Goal: Task Accomplishment & Management: Complete application form

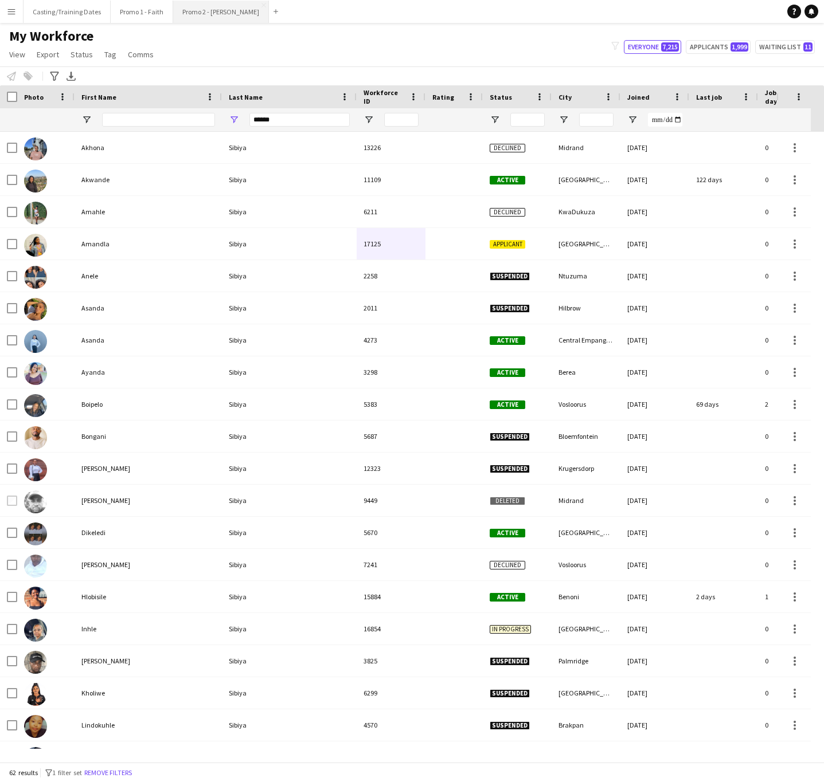
click at [191, 7] on button "Promo 2 - [PERSON_NAME]" at bounding box center [221, 12] width 96 height 22
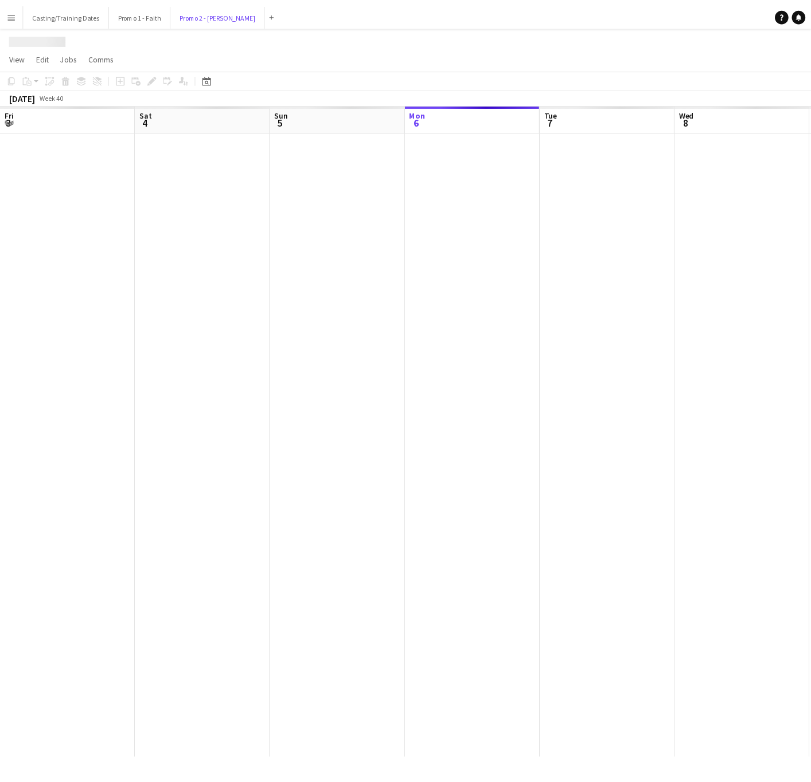
scroll to position [0, 274]
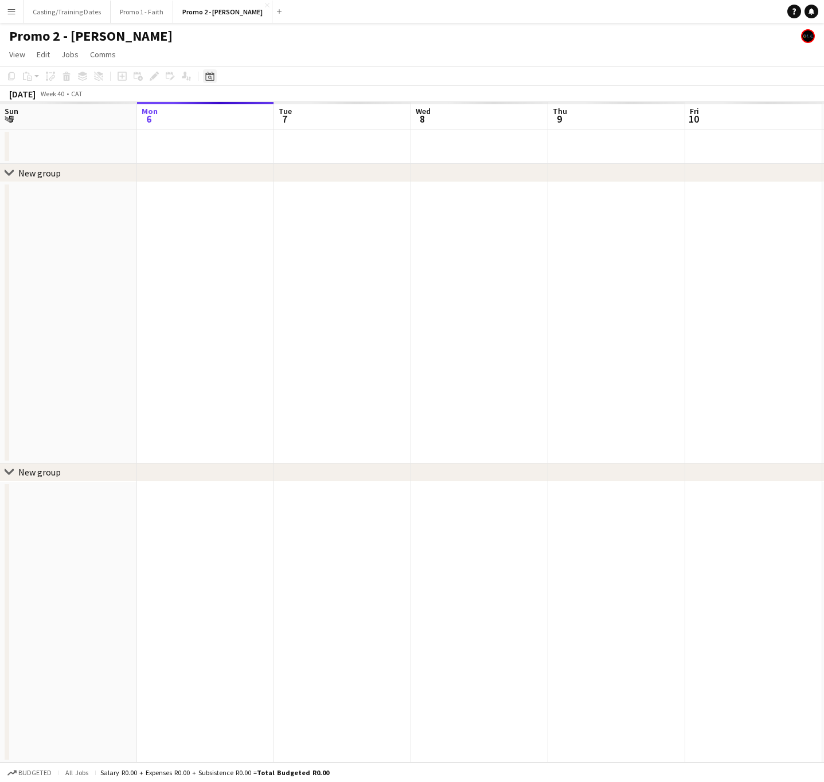
click at [203, 76] on div "Date picker" at bounding box center [210, 76] width 14 height 14
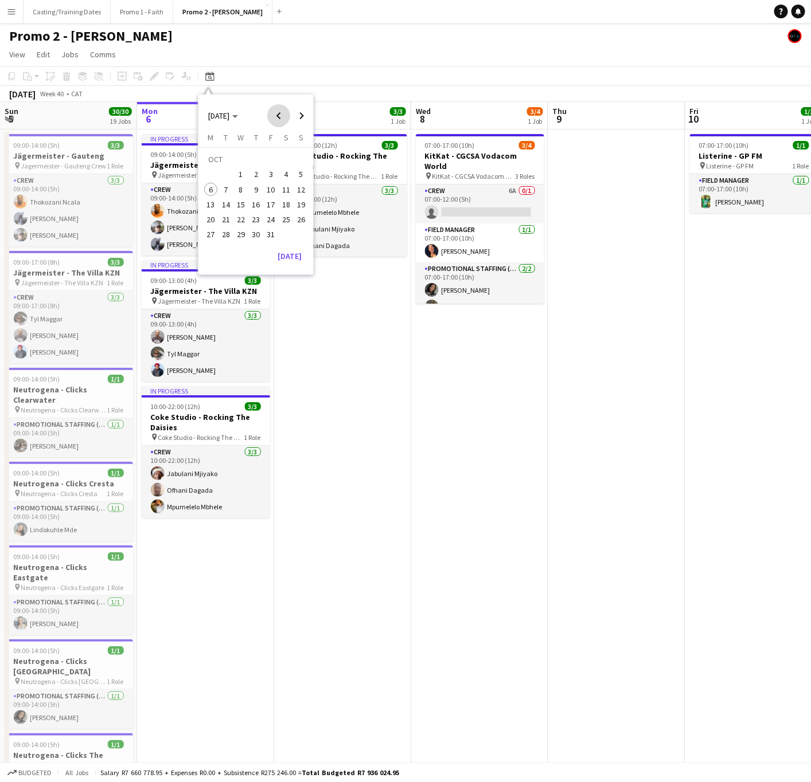
click at [273, 112] on span "Previous month" at bounding box center [278, 115] width 23 height 23
click at [283, 193] on span "13" at bounding box center [286, 190] width 14 height 14
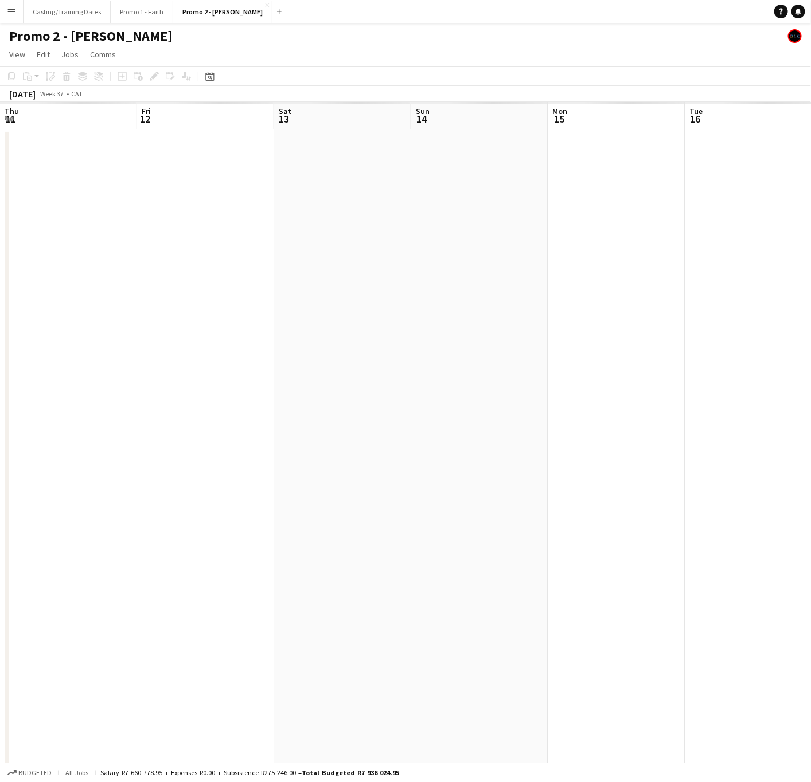
scroll to position [0, 394]
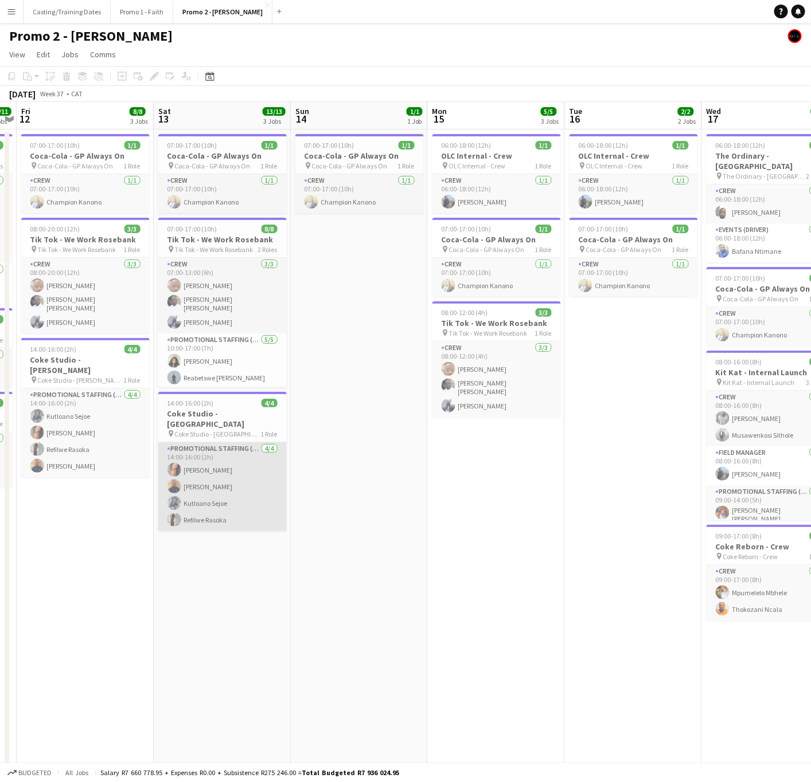
click at [242, 478] on app-card-role "Promotional Staffing (Brand Ambassadors) 4/4 14:00-16:00 (2h) Gomolemo Moratele…" at bounding box center [222, 487] width 128 height 89
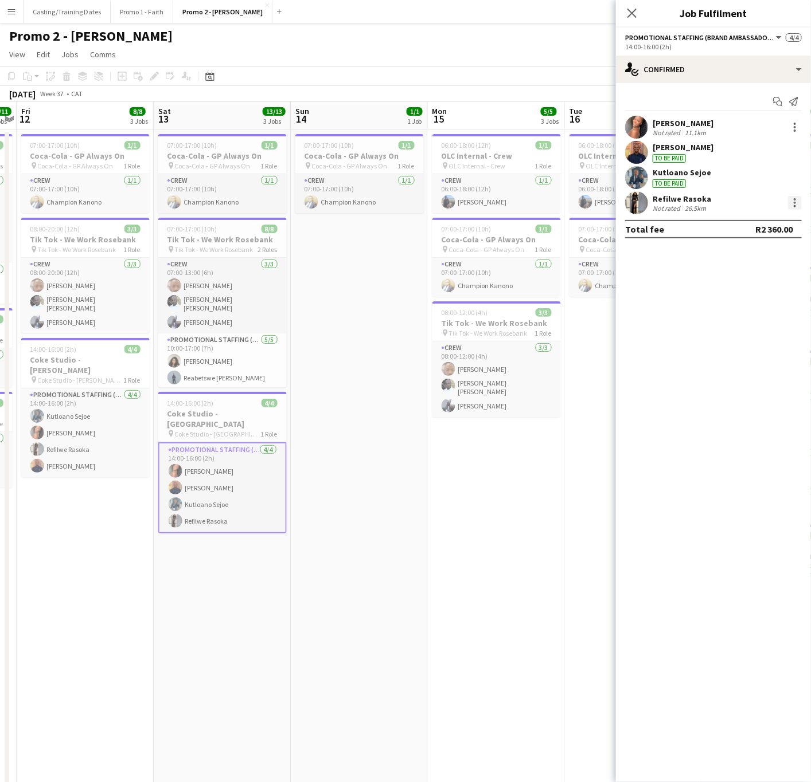
click at [796, 203] on div at bounding box center [795, 203] width 14 height 14
click at [556, 511] on div at bounding box center [405, 391] width 811 height 782
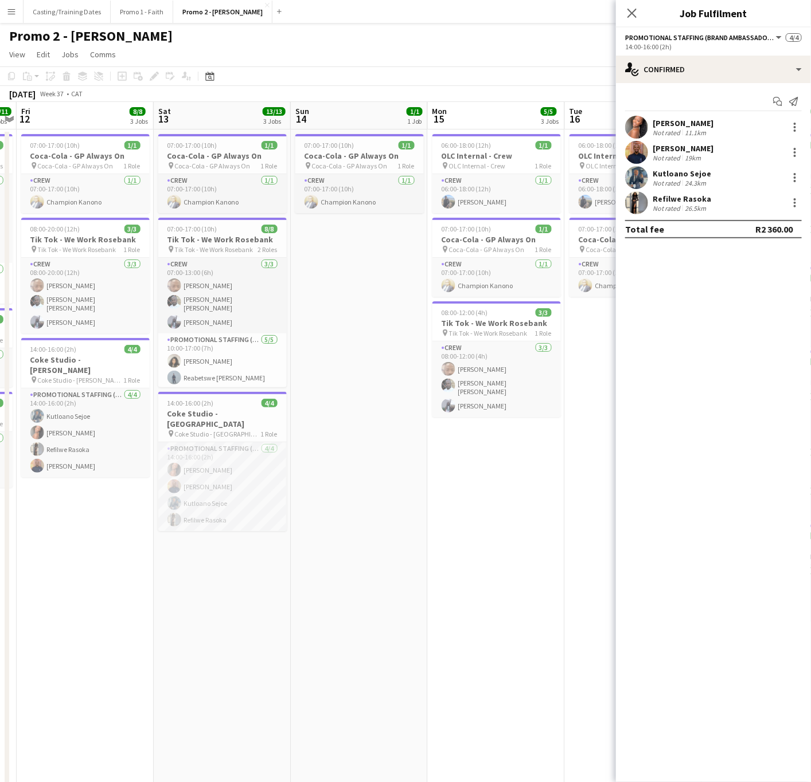
click at [316, 485] on app-date-cell "07:00-17:00 (10h) 1/1 Coca-Cola - GP Always On pin Coca-Cola - GP Always On 1 R…" at bounding box center [359, 553] width 137 height 846
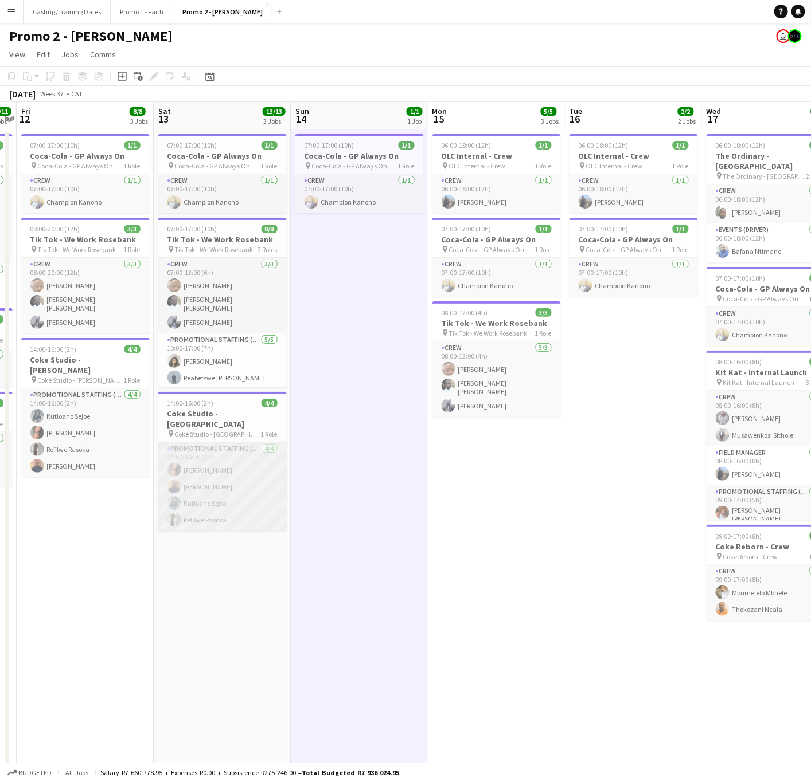
click at [228, 477] on app-card-role "Promotional Staffing (Brand Ambassadors) 4/4 14:00-16:00 (2h) Gomolemo Moratele…" at bounding box center [222, 487] width 128 height 89
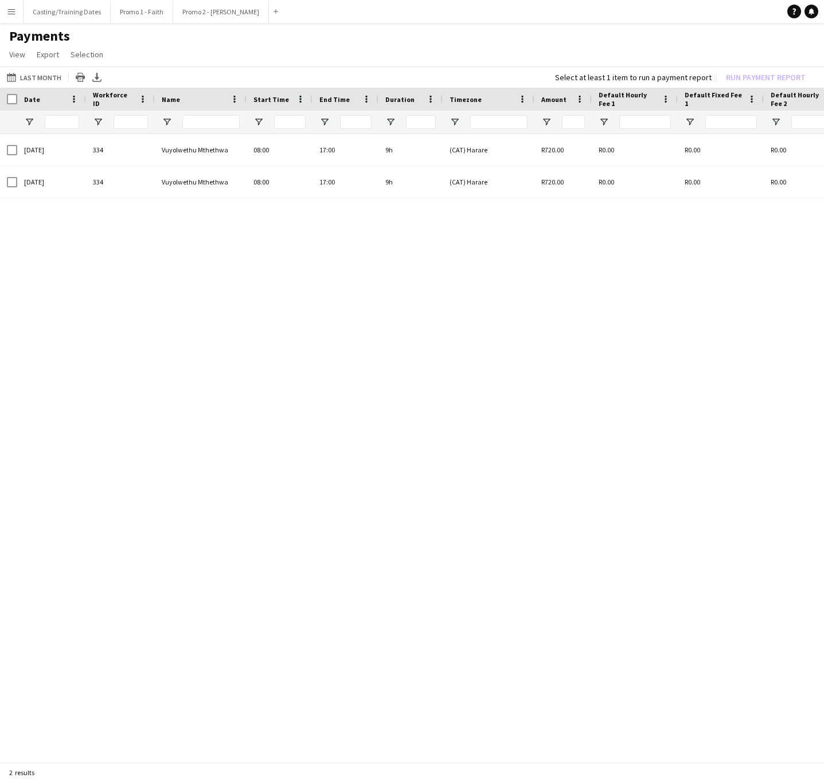
scroll to position [0, 86]
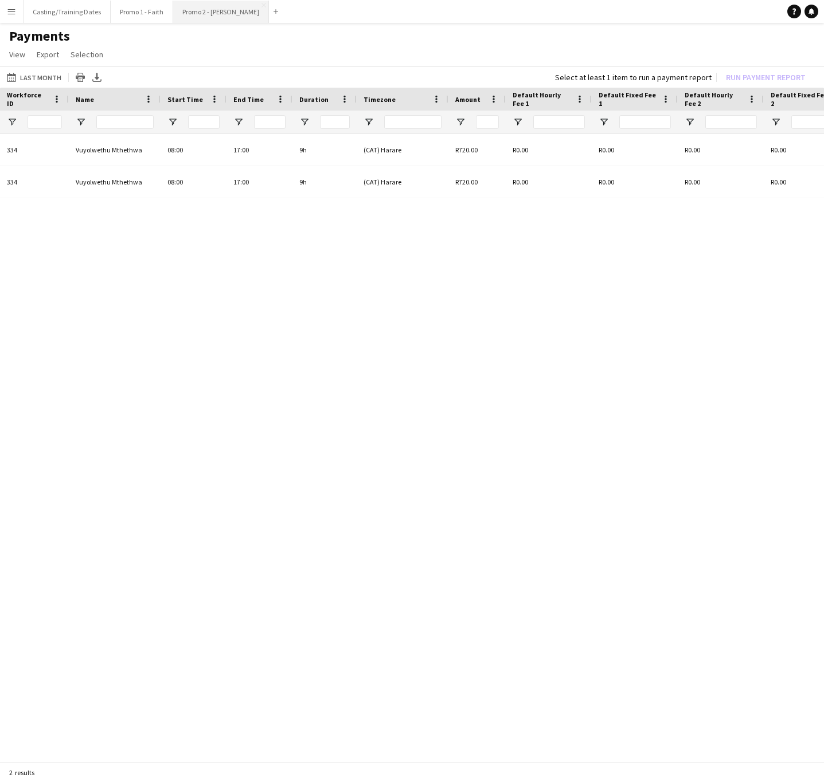
click at [196, 14] on button "Promo 2 - [PERSON_NAME]" at bounding box center [221, 12] width 96 height 22
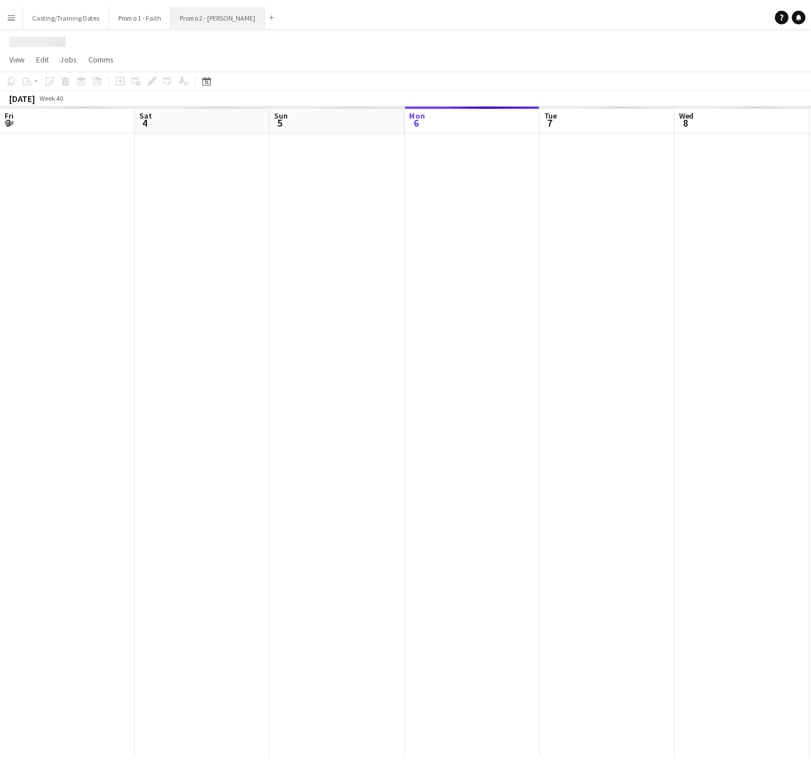
scroll to position [0, 274]
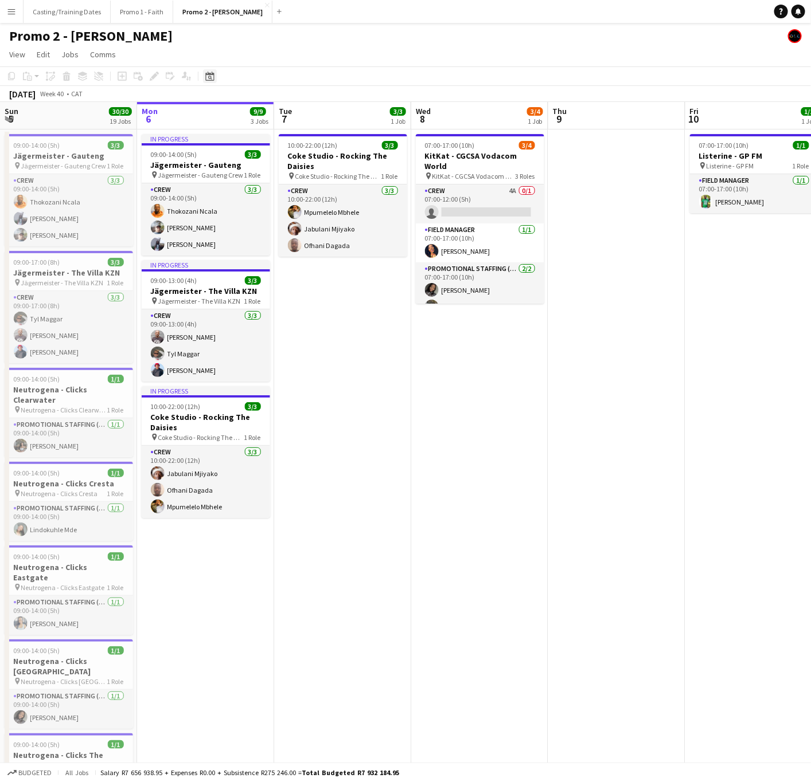
click at [207, 76] on icon "Date picker" at bounding box center [209, 76] width 9 height 9
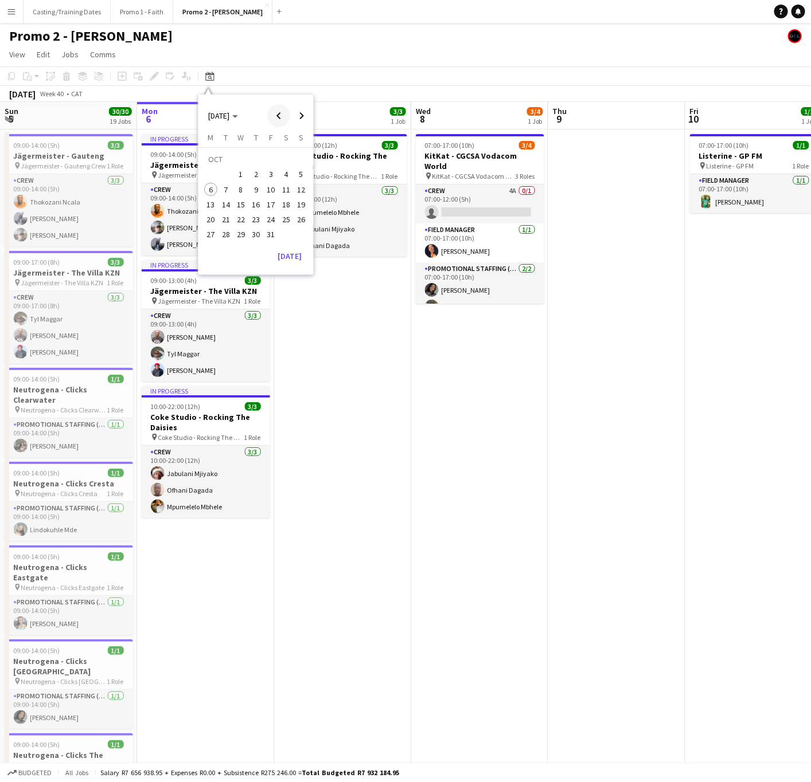
click at [274, 116] on span "Previous month" at bounding box center [278, 115] width 23 height 23
click at [251, 189] on span "11" at bounding box center [256, 190] width 14 height 14
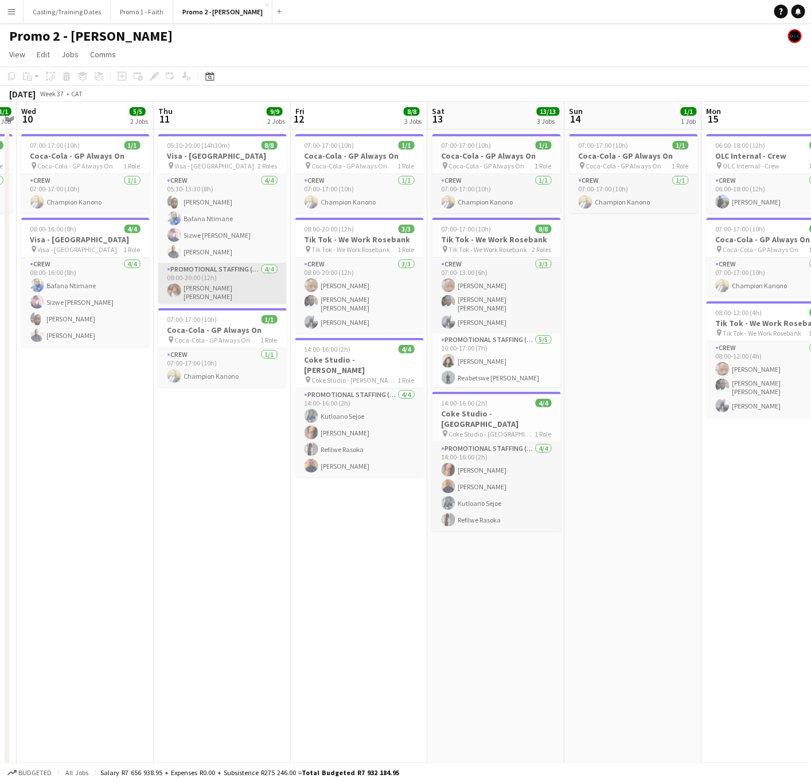
scroll to position [0, 308]
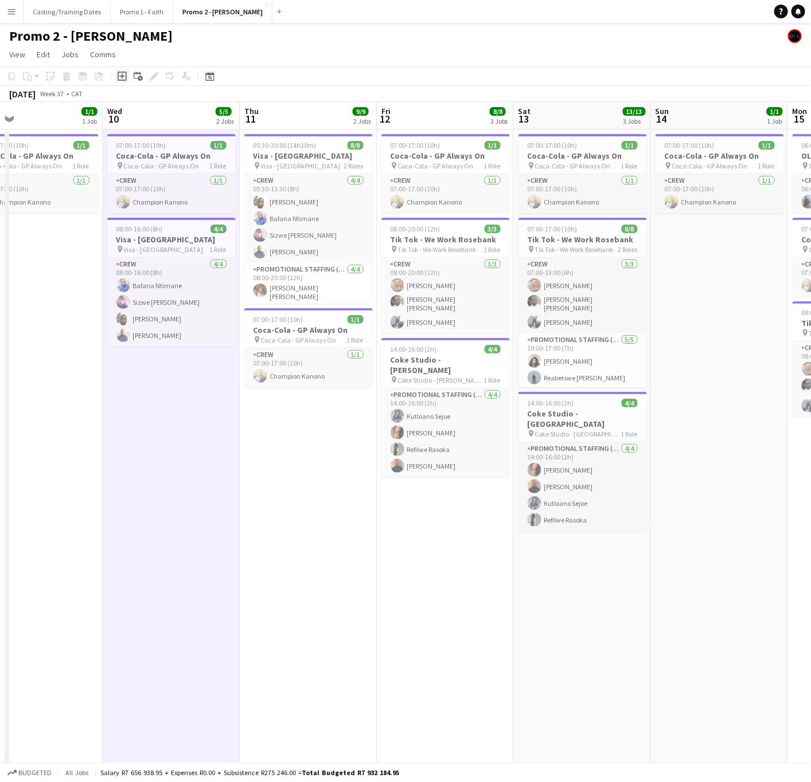
click at [124, 73] on icon "Add job" at bounding box center [122, 76] width 9 height 9
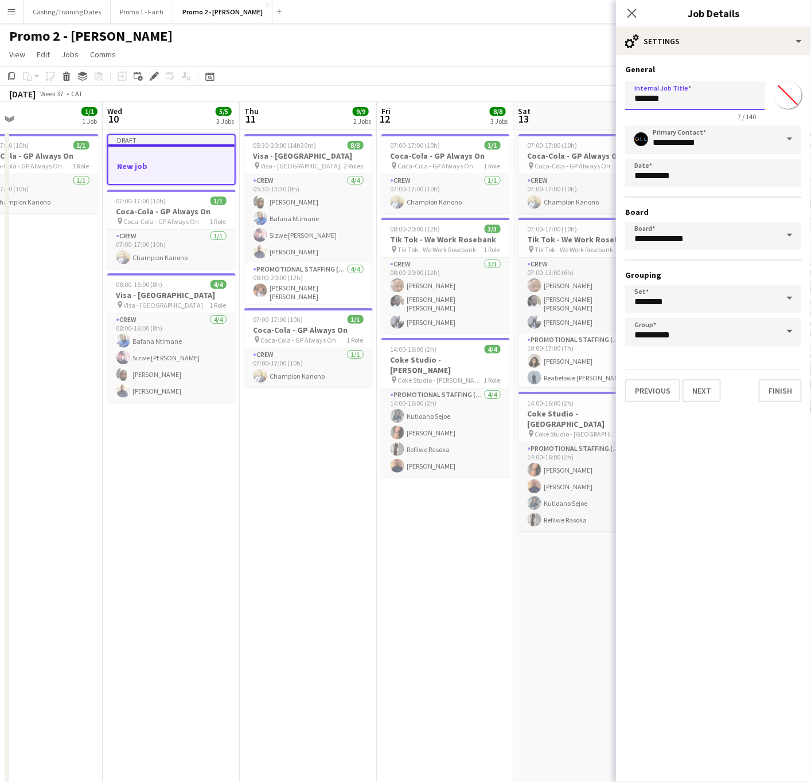
drag, startPoint x: 687, startPoint y: 103, endPoint x: 590, endPoint y: 109, distance: 97.0
type input "**********"
click at [706, 389] on button "Next" at bounding box center [701, 390] width 38 height 23
type input "*******"
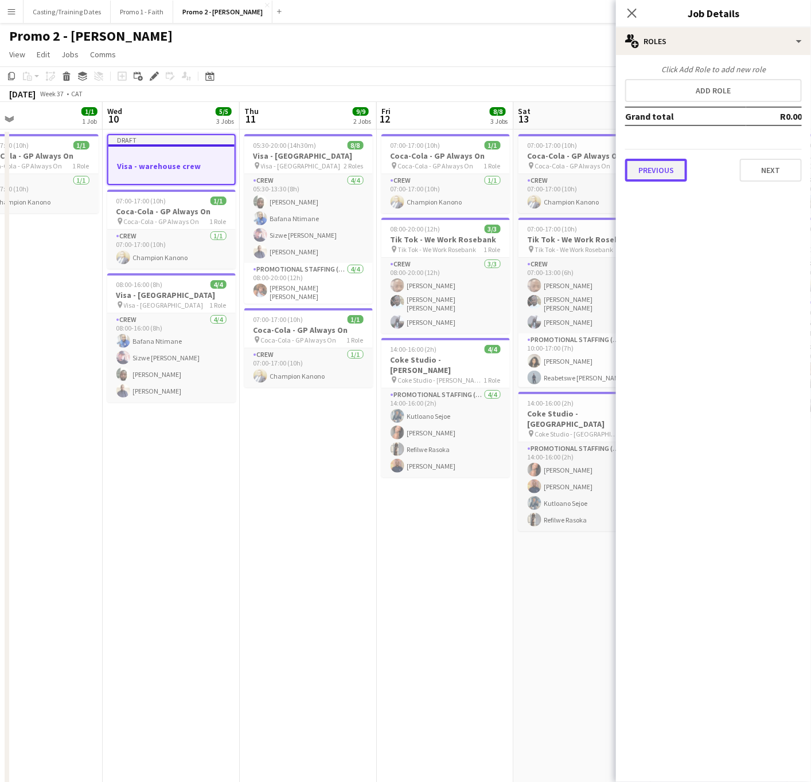
click at [649, 162] on button "Previous" at bounding box center [656, 170] width 62 height 23
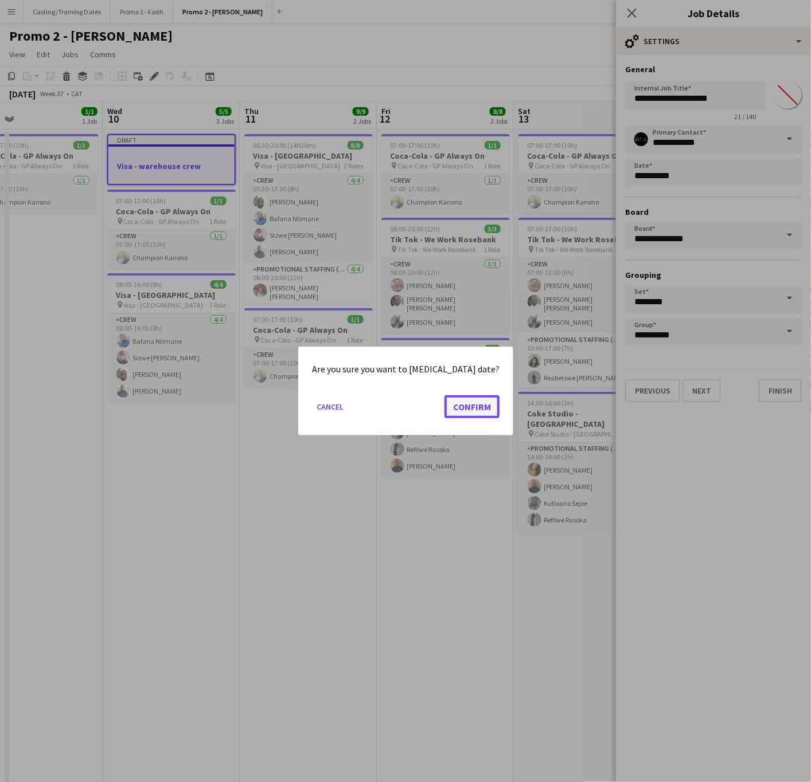
click at [449, 404] on button "Confirm" at bounding box center [471, 407] width 55 height 23
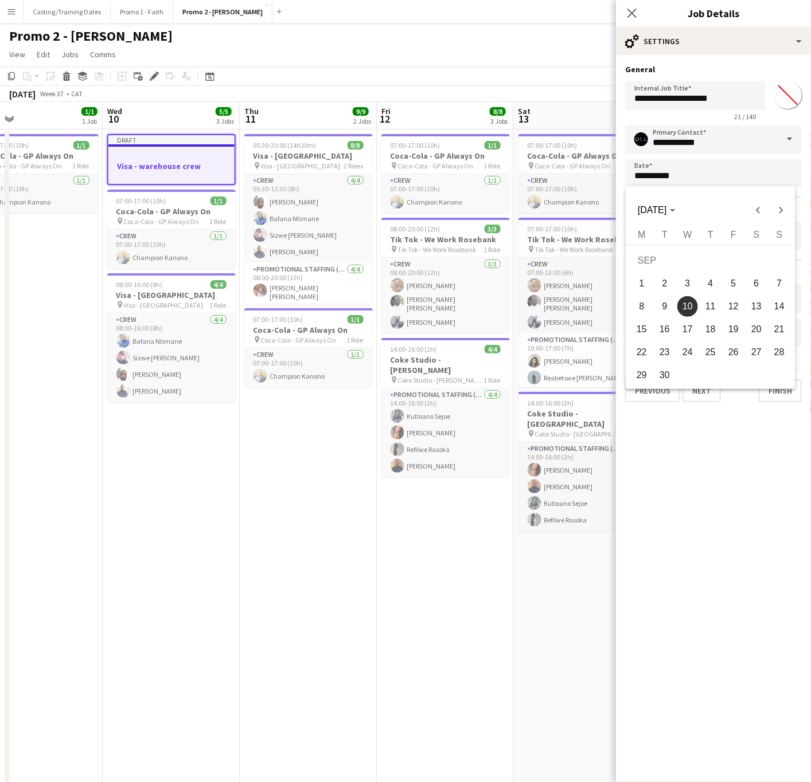
click at [702, 308] on span "11" at bounding box center [710, 306] width 21 height 21
type input "**********"
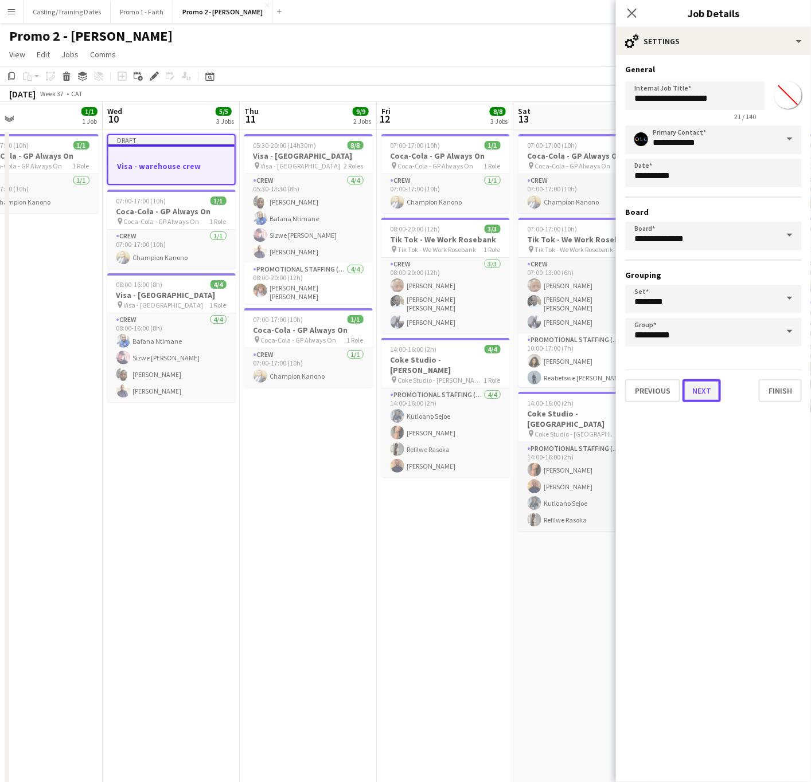
click at [704, 391] on button "Next" at bounding box center [701, 390] width 38 height 23
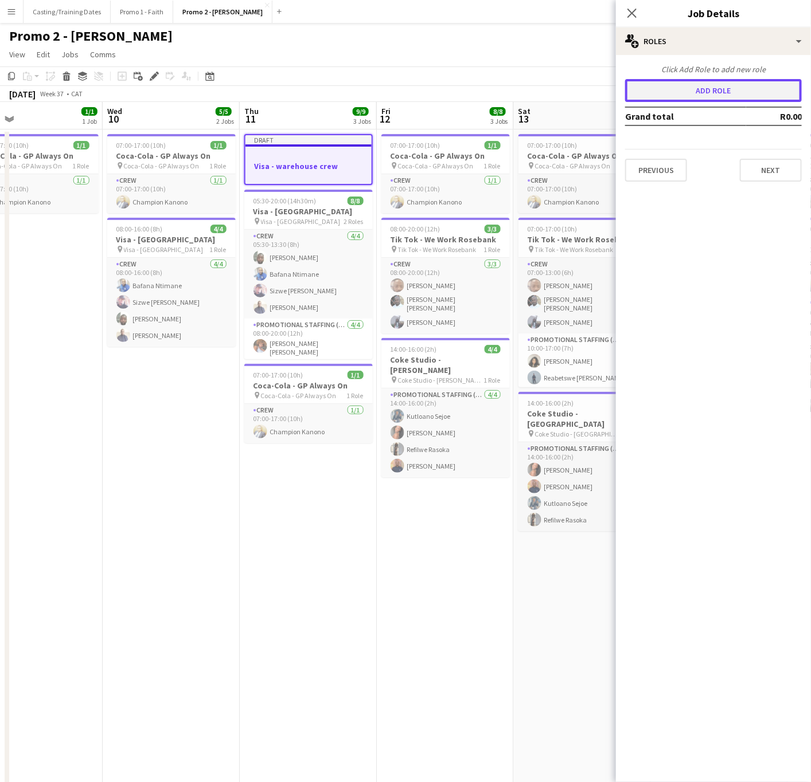
click at [686, 87] on button "Add role" at bounding box center [713, 90] width 177 height 23
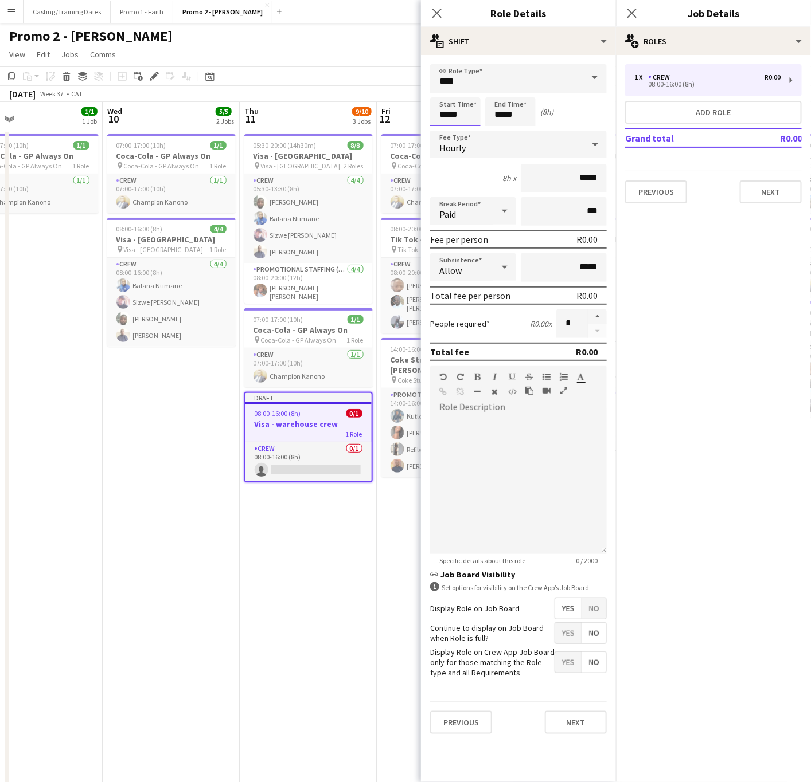
click at [454, 105] on input "*****" at bounding box center [455, 111] width 50 height 29
type input "*****"
click at [442, 93] on div at bounding box center [443, 91] width 23 height 11
click at [475, 140] on div "Hourly" at bounding box center [507, 145] width 154 height 28
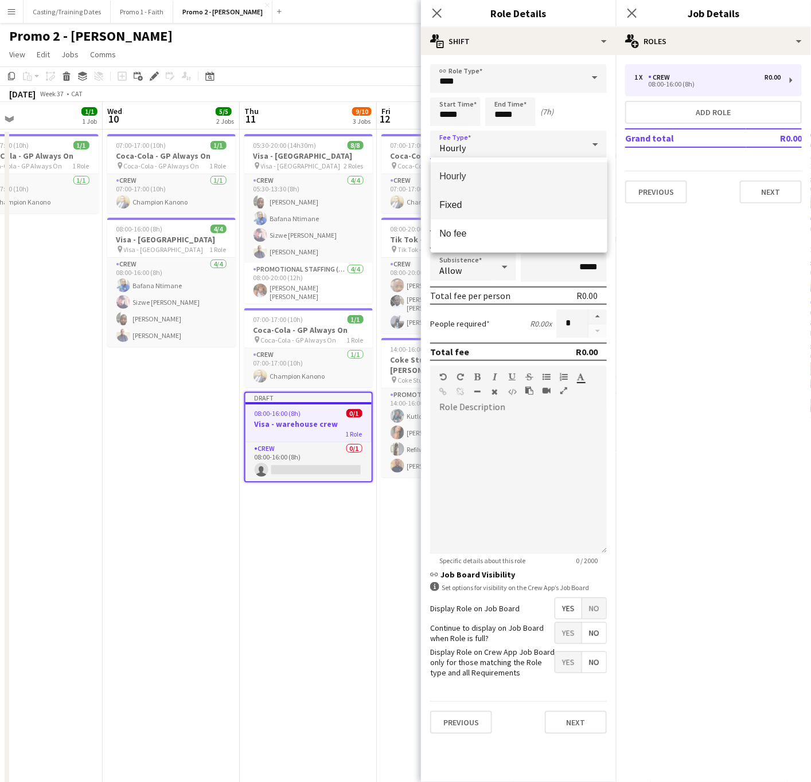
click at [454, 205] on span "Fixed" at bounding box center [519, 204] width 158 height 11
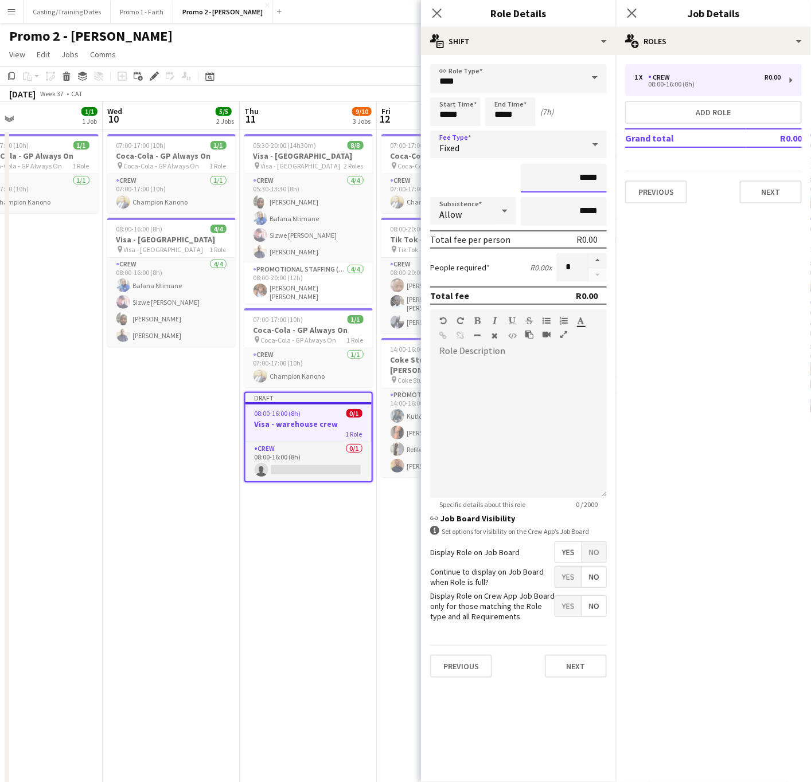
click at [597, 172] on input "*****" at bounding box center [563, 178] width 86 height 29
type input "*******"
click at [595, 259] on button "button" at bounding box center [597, 260] width 18 height 15
type input "*"
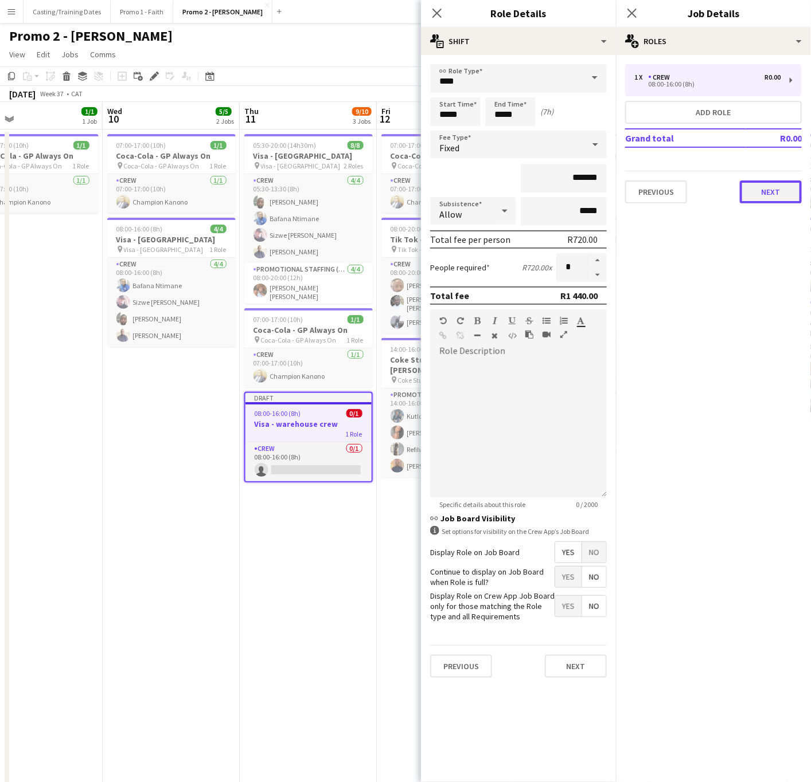
click at [768, 186] on button "Next" at bounding box center [770, 192] width 62 height 23
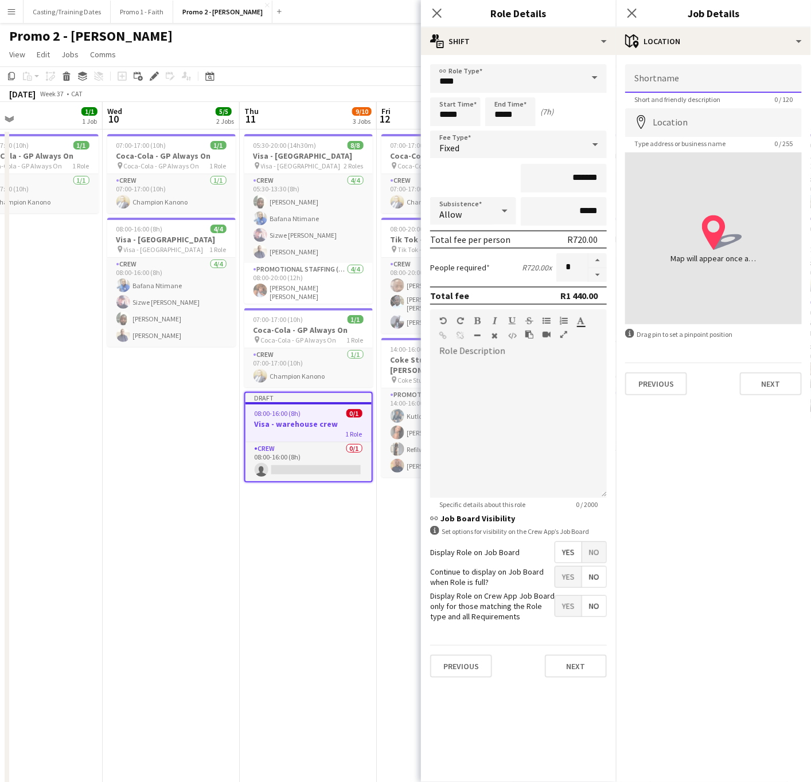
click at [696, 81] on input "Shortname" at bounding box center [713, 78] width 177 height 29
paste input "**********"
type input "**********"
click at [768, 383] on button "Next" at bounding box center [770, 384] width 62 height 23
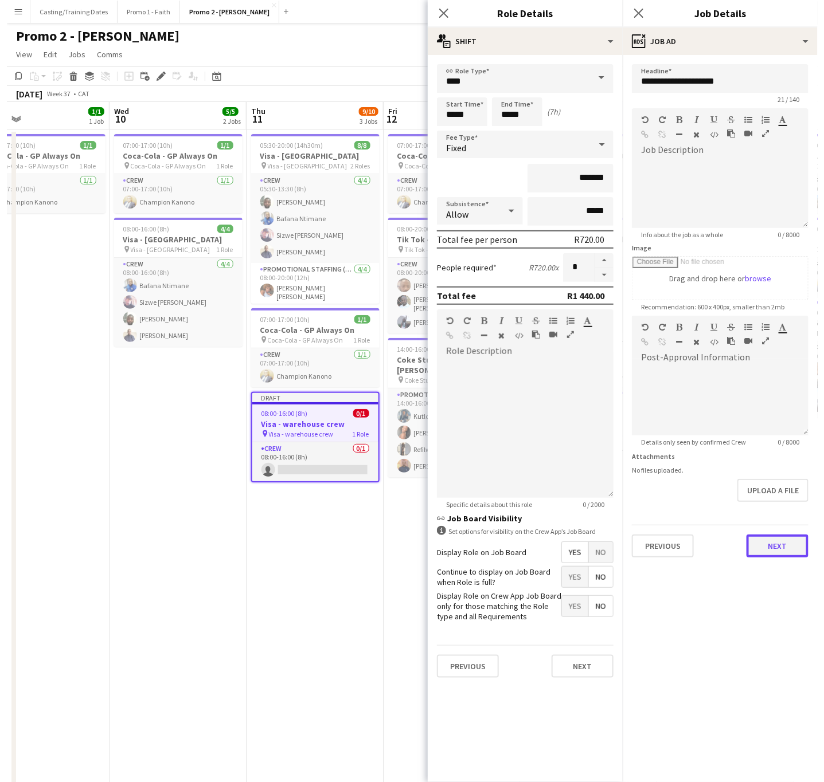
scroll to position [0, 0]
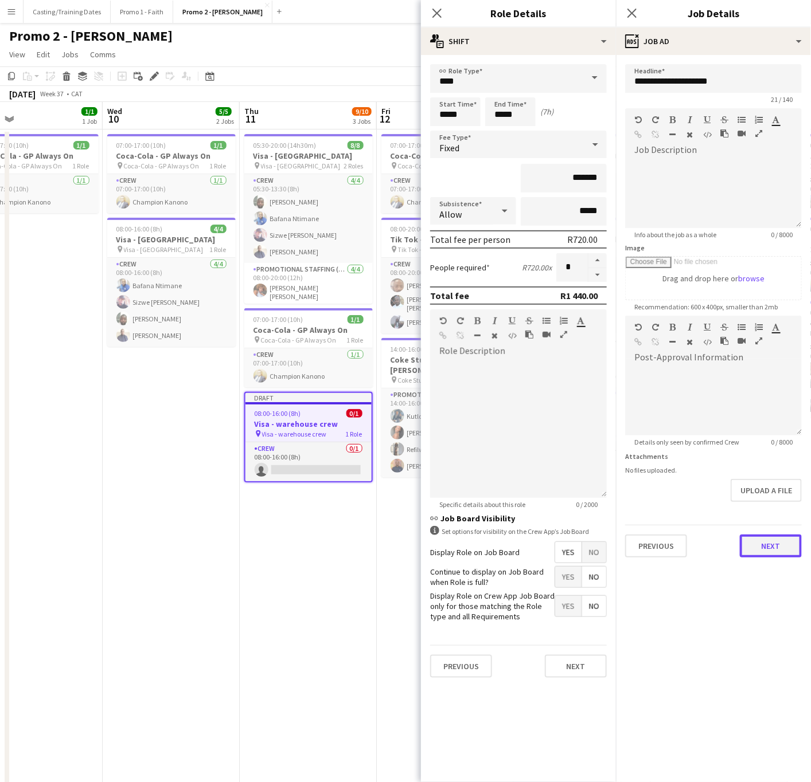
click at [752, 541] on button "Next" at bounding box center [770, 546] width 62 height 23
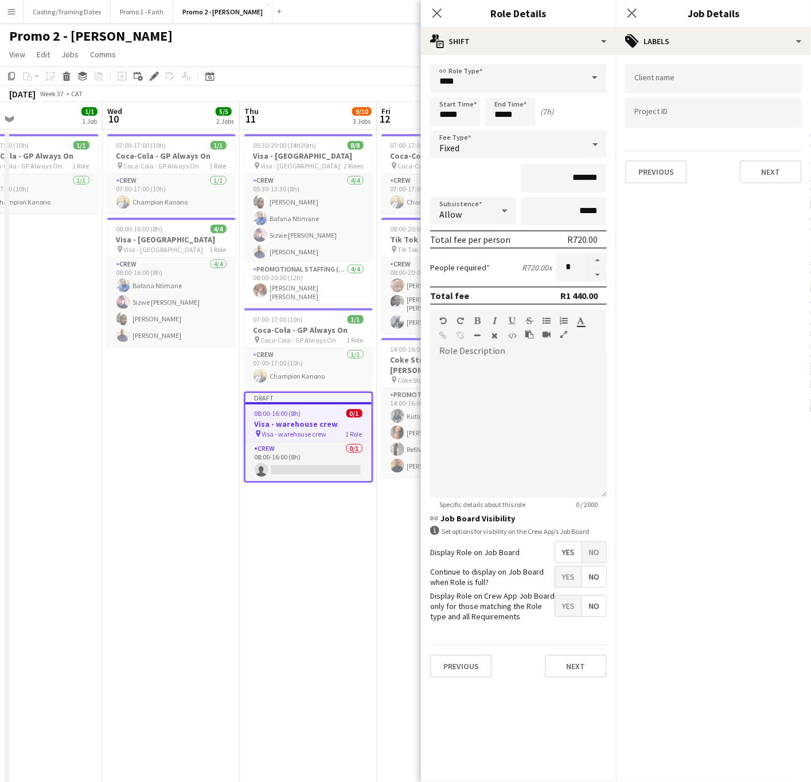
click at [679, 78] on input "Type to search client labels..." at bounding box center [713, 79] width 158 height 10
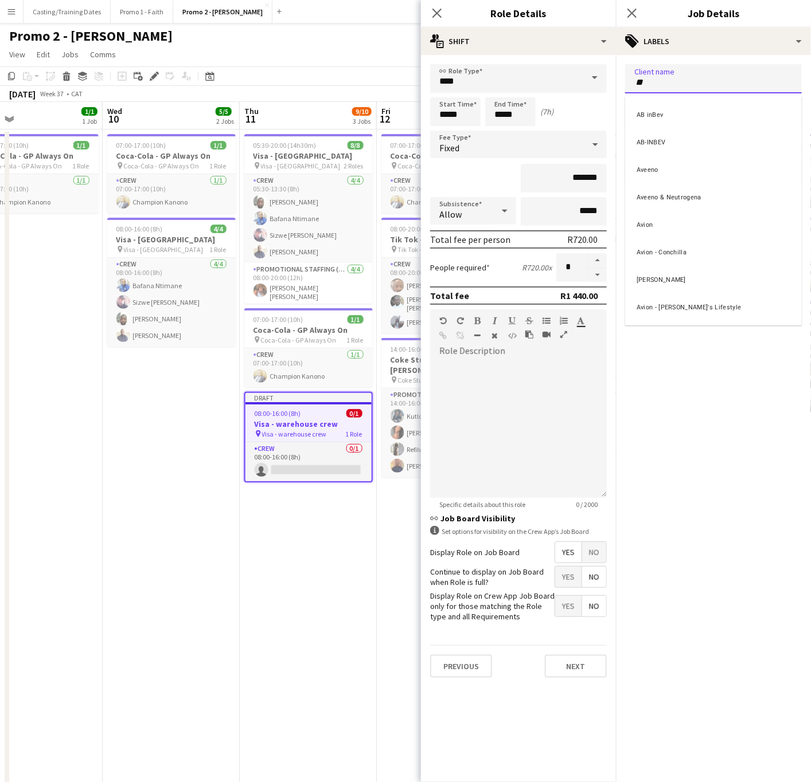
type input "***"
click at [662, 144] on div "Visa" at bounding box center [713, 141] width 177 height 28
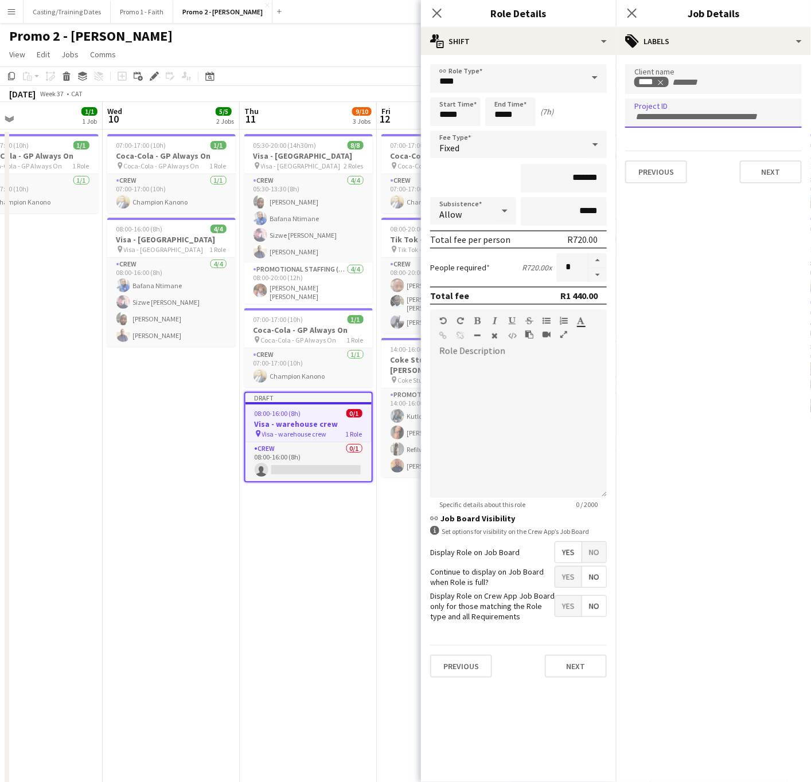
click at [693, 113] on input "Type to search project ID labels..." at bounding box center [713, 117] width 158 height 10
type input "*********"
click at [768, 169] on button "Next" at bounding box center [770, 172] width 62 height 23
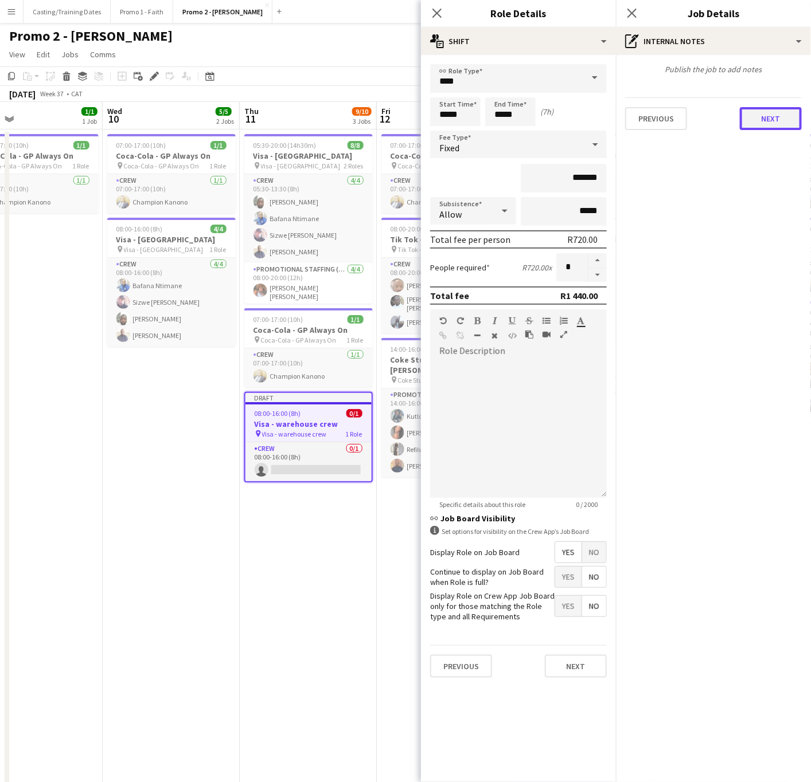
click at [764, 120] on button "Next" at bounding box center [770, 118] width 62 height 23
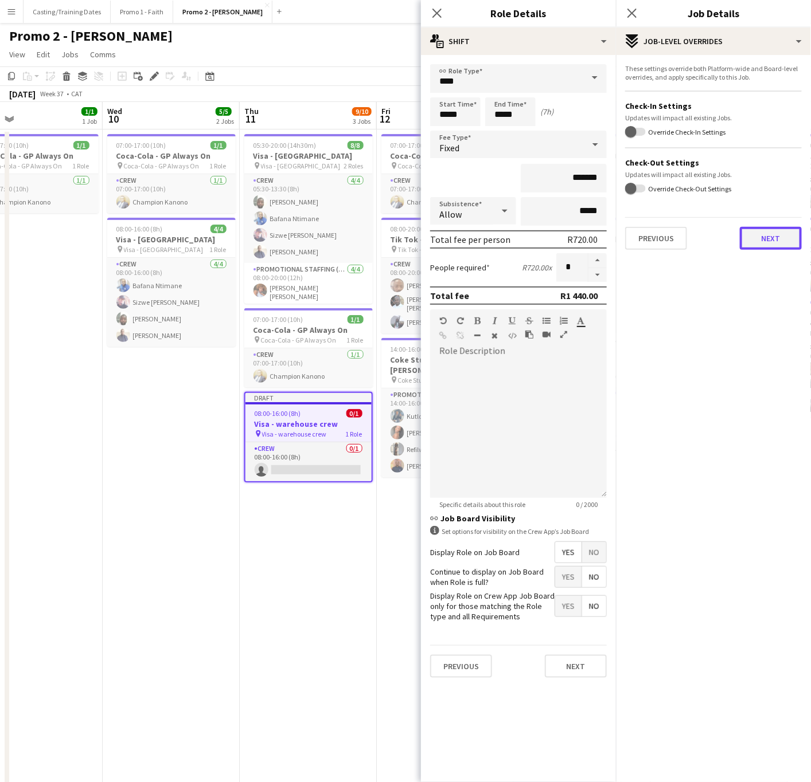
click at [761, 238] on button "Next" at bounding box center [770, 238] width 62 height 23
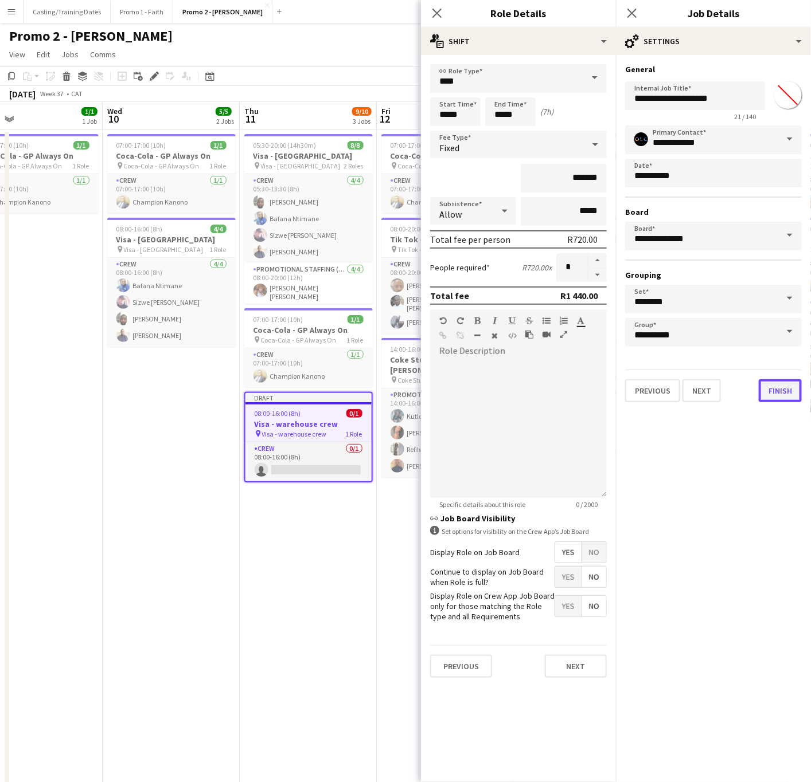
click at [774, 390] on button "Finish" at bounding box center [779, 390] width 43 height 23
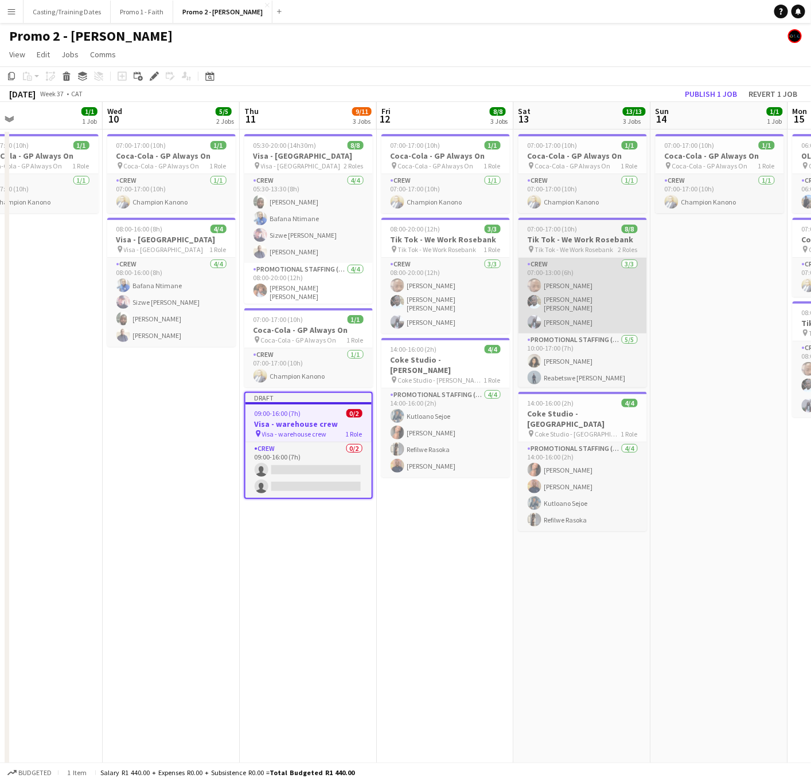
click at [314, 468] on app-card-role "Crew 0/2 09:00-16:00 (7h) single-neutral-actions single-neutral-actions" at bounding box center [308, 471] width 126 height 56
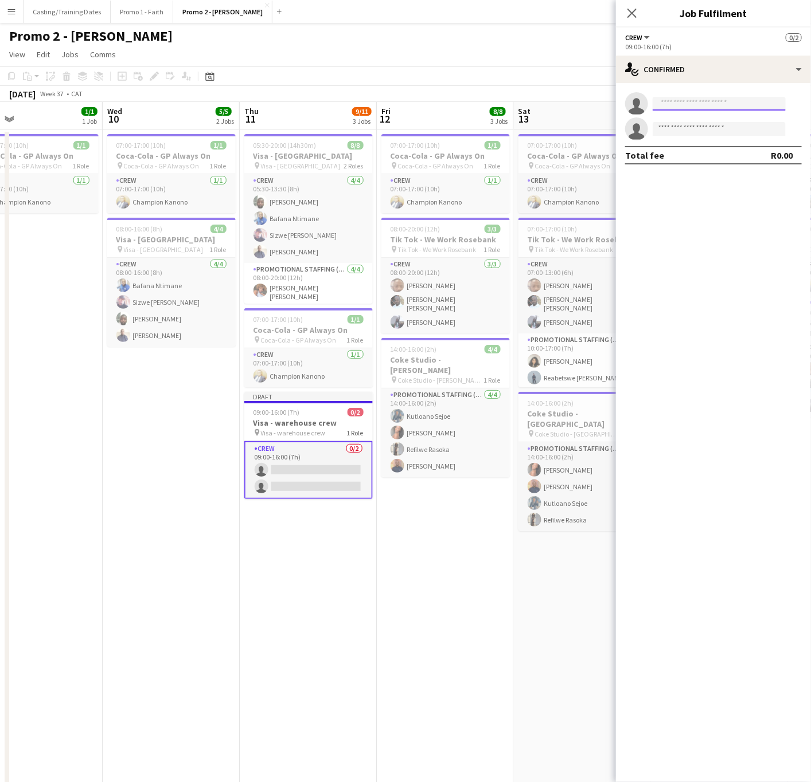
click at [695, 103] on input at bounding box center [718, 104] width 133 height 14
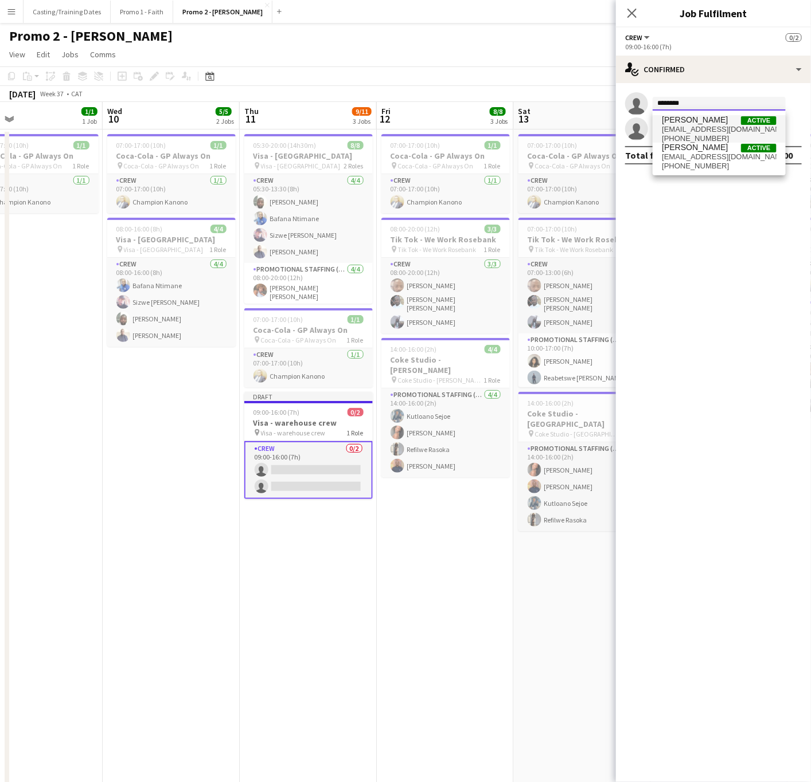
type input "********"
click at [714, 125] on span "[EMAIL_ADDRESS][DOMAIN_NAME]" at bounding box center [719, 129] width 115 height 9
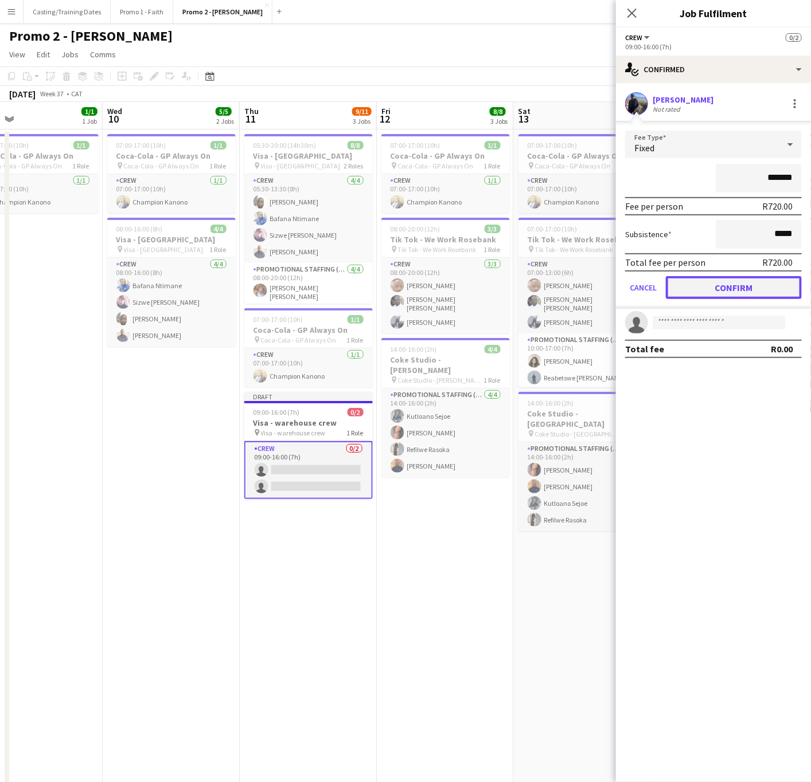
click at [712, 280] on button "Confirm" at bounding box center [734, 287] width 136 height 23
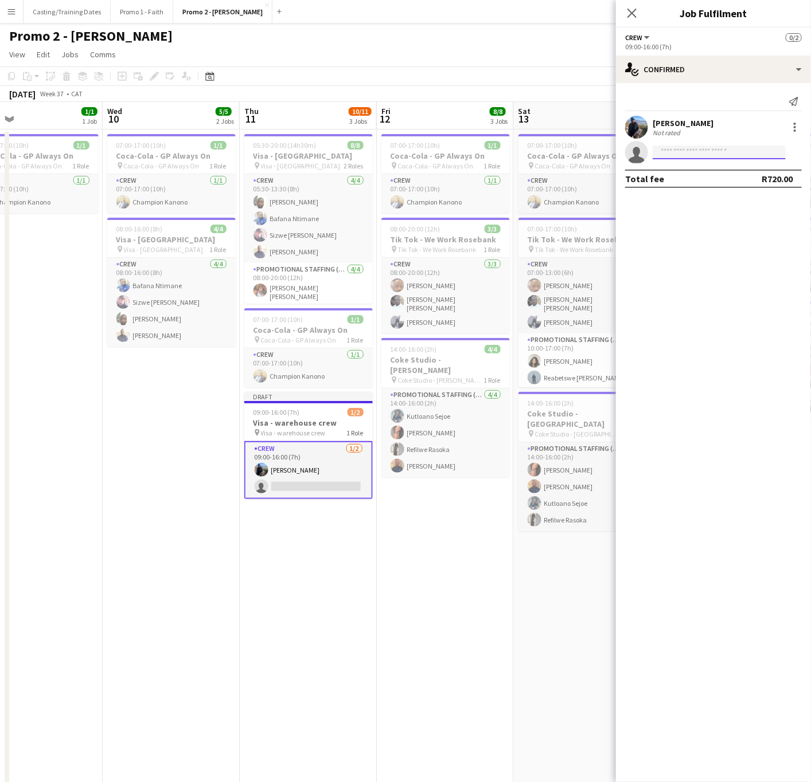
click at [695, 151] on input at bounding box center [718, 153] width 133 height 14
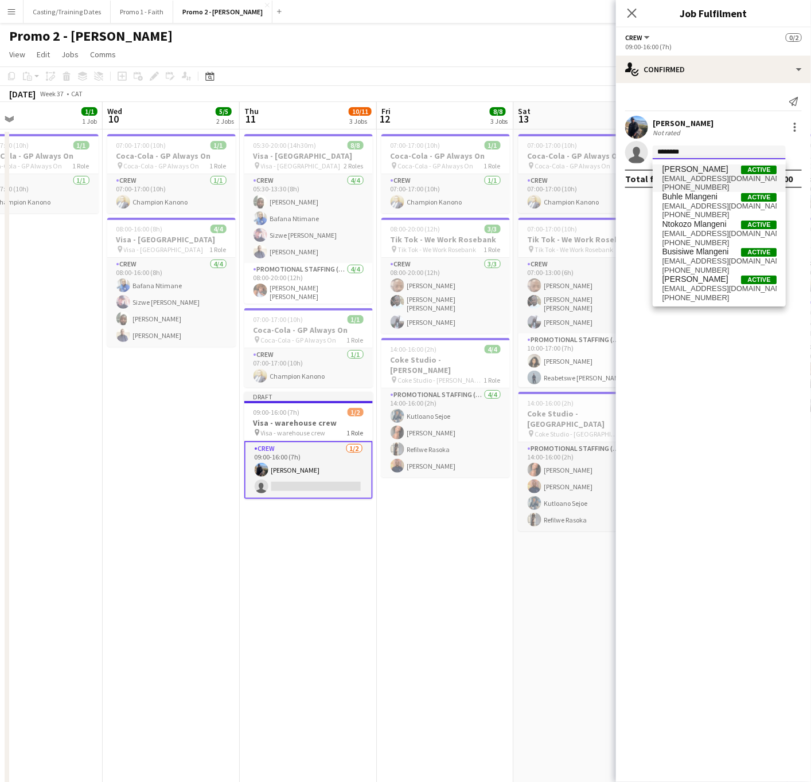
type input "********"
click at [725, 174] on span "[EMAIL_ADDRESS][DOMAIN_NAME]" at bounding box center [719, 178] width 115 height 9
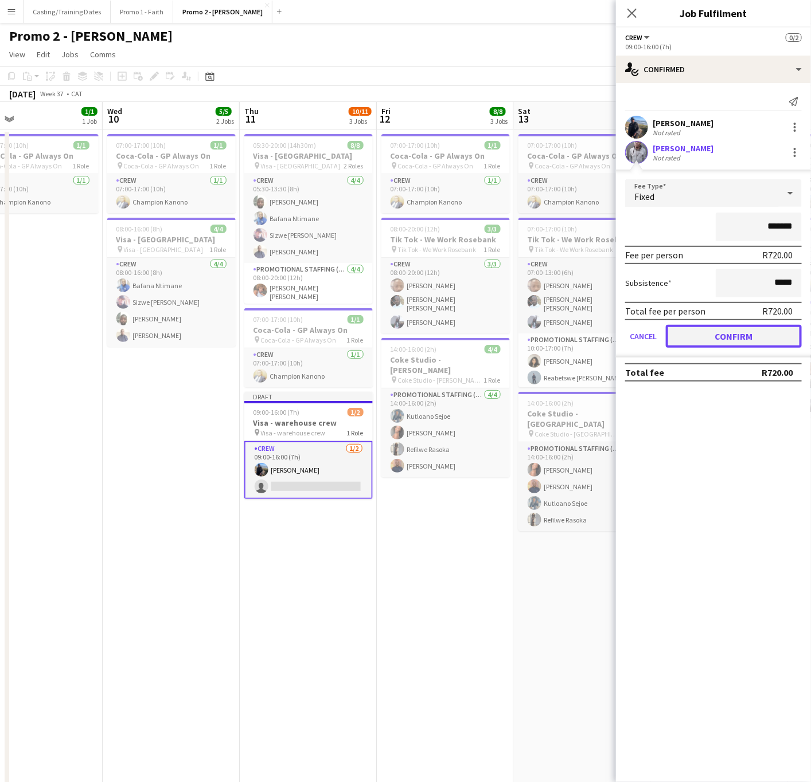
click at [721, 331] on button "Confirm" at bounding box center [734, 336] width 136 height 23
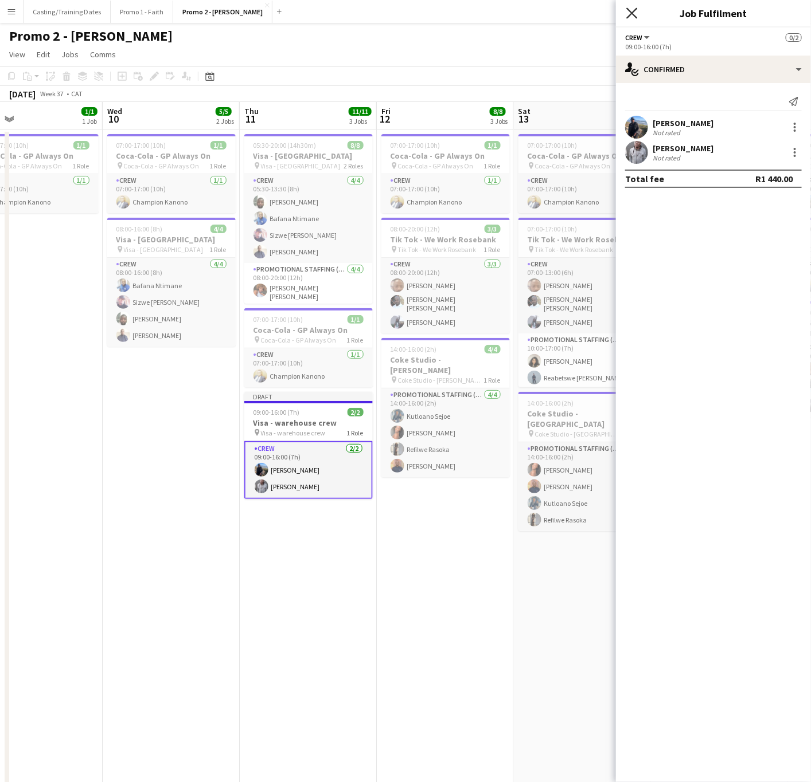
click at [628, 14] on icon "Close pop-in" at bounding box center [631, 12] width 11 height 11
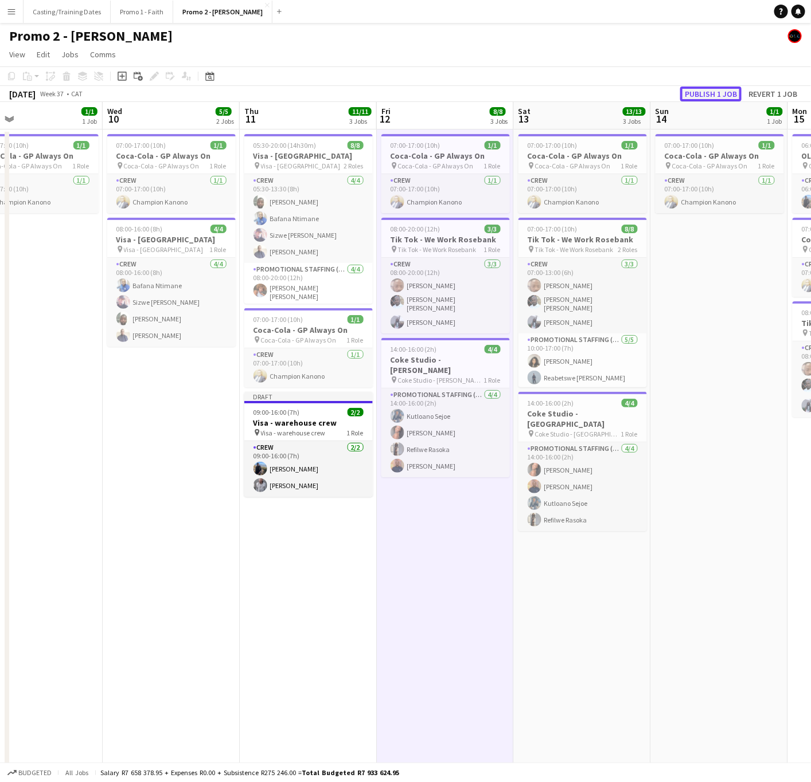
click at [707, 93] on button "Publish 1 job" at bounding box center [710, 94] width 61 height 15
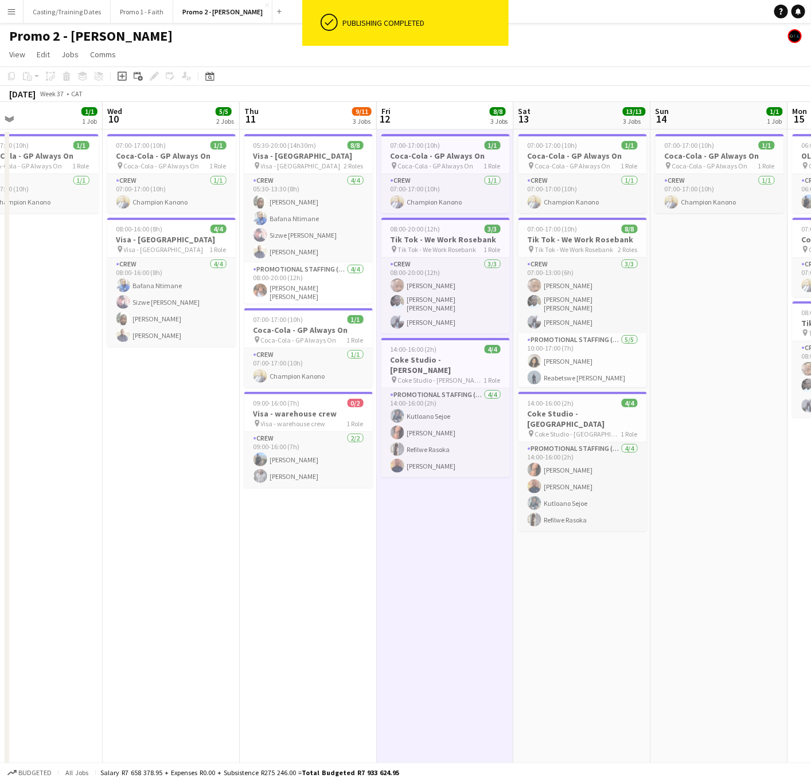
click at [11, 14] on app-icon "Menu" at bounding box center [11, 11] width 9 height 9
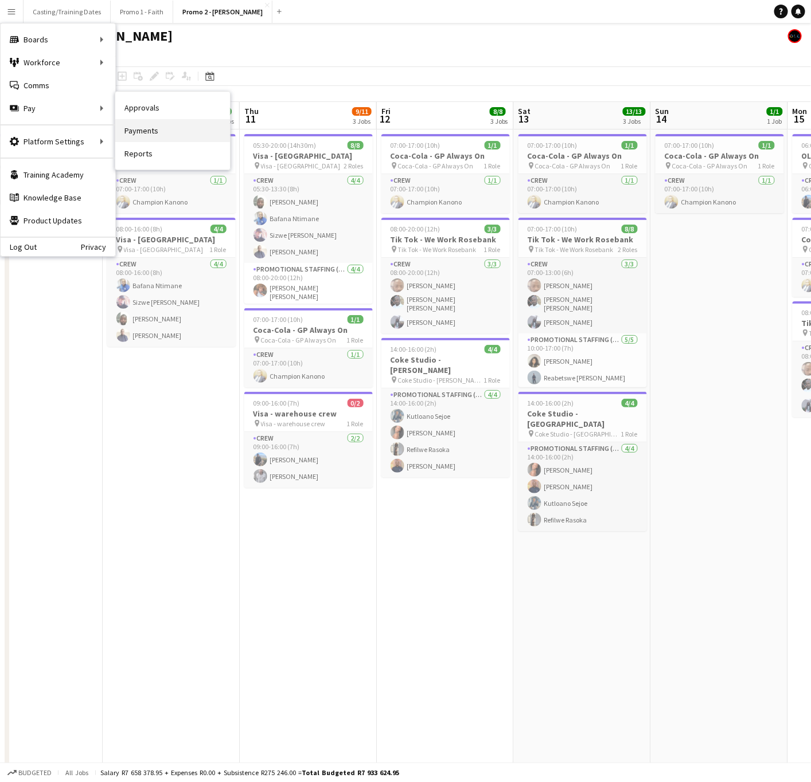
click at [156, 126] on link "Payments" at bounding box center [172, 130] width 115 height 23
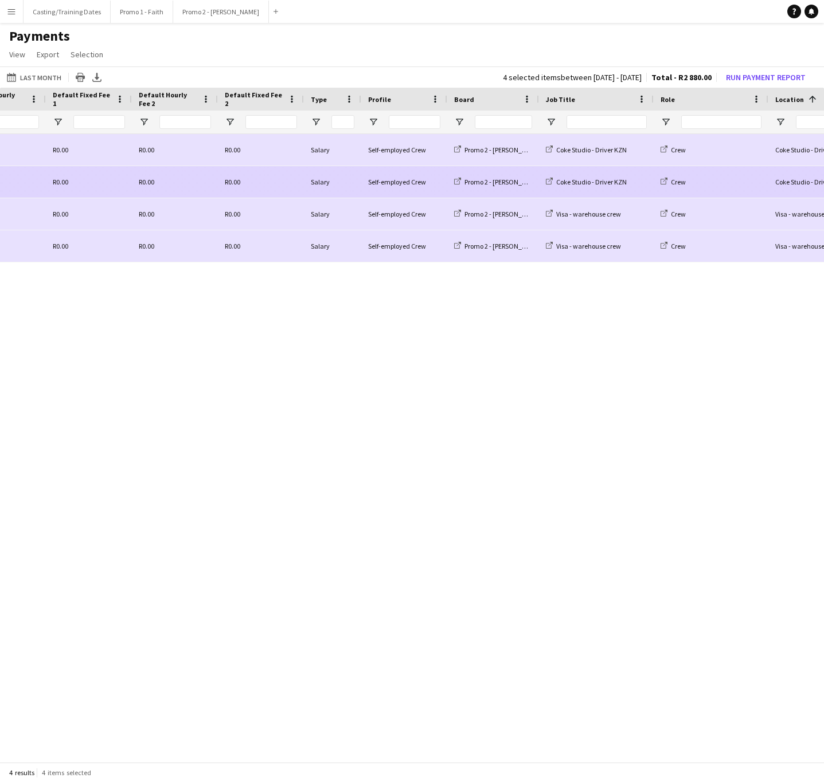
scroll to position [0, 781]
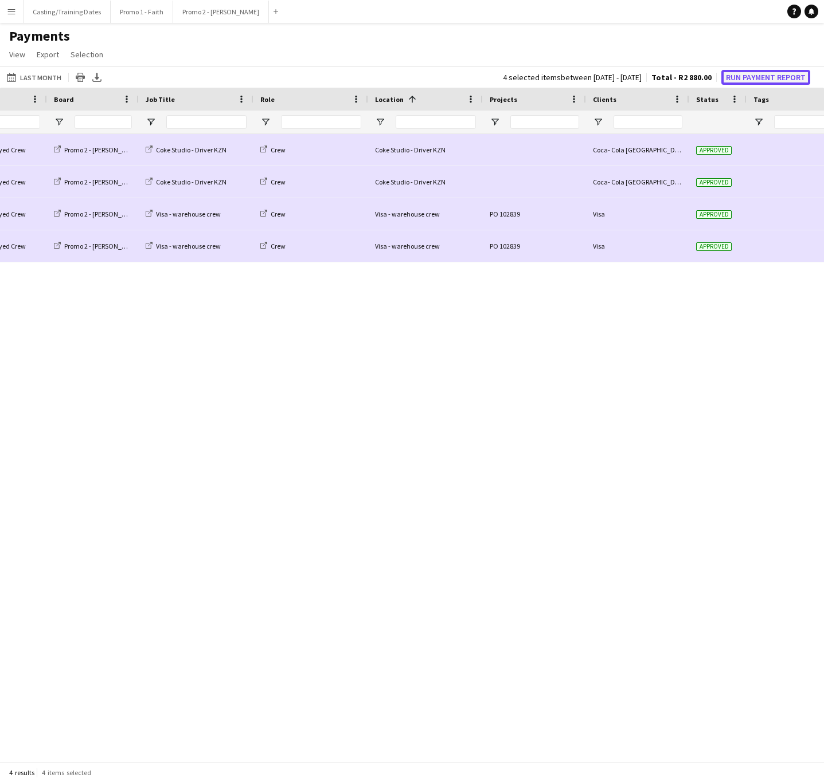
click at [759, 72] on button "Run Payment Report" at bounding box center [765, 77] width 89 height 15
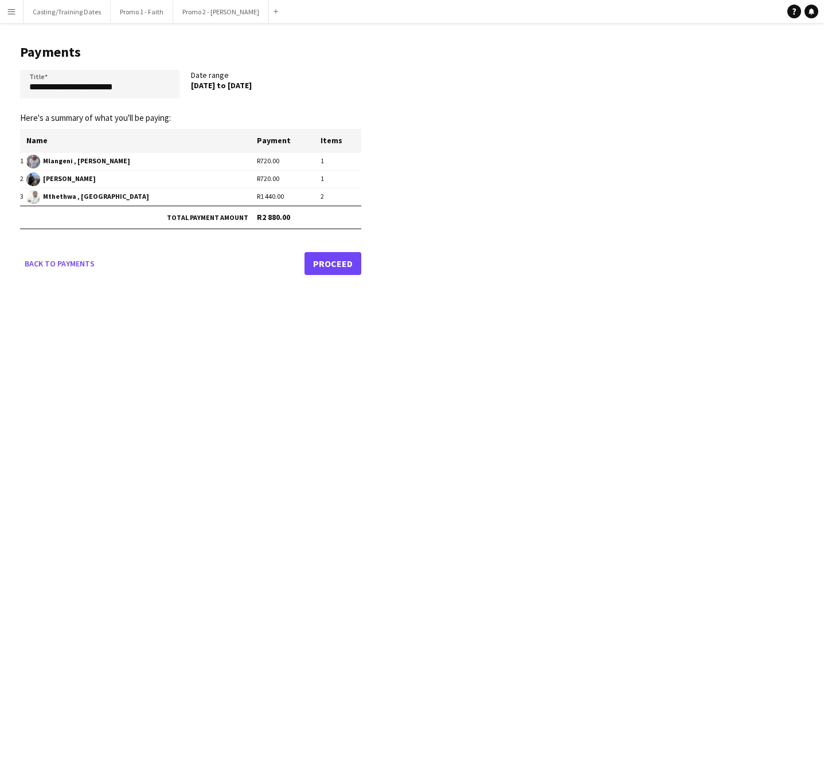
click at [326, 267] on link "Proceed" at bounding box center [332, 263] width 57 height 23
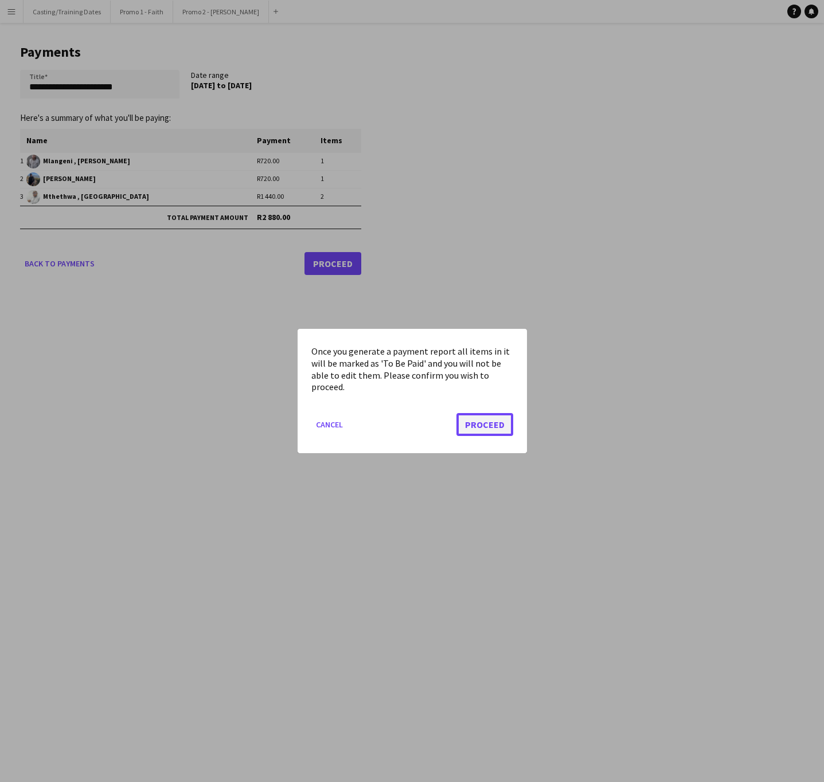
click at [496, 423] on button "Proceed" at bounding box center [484, 424] width 57 height 23
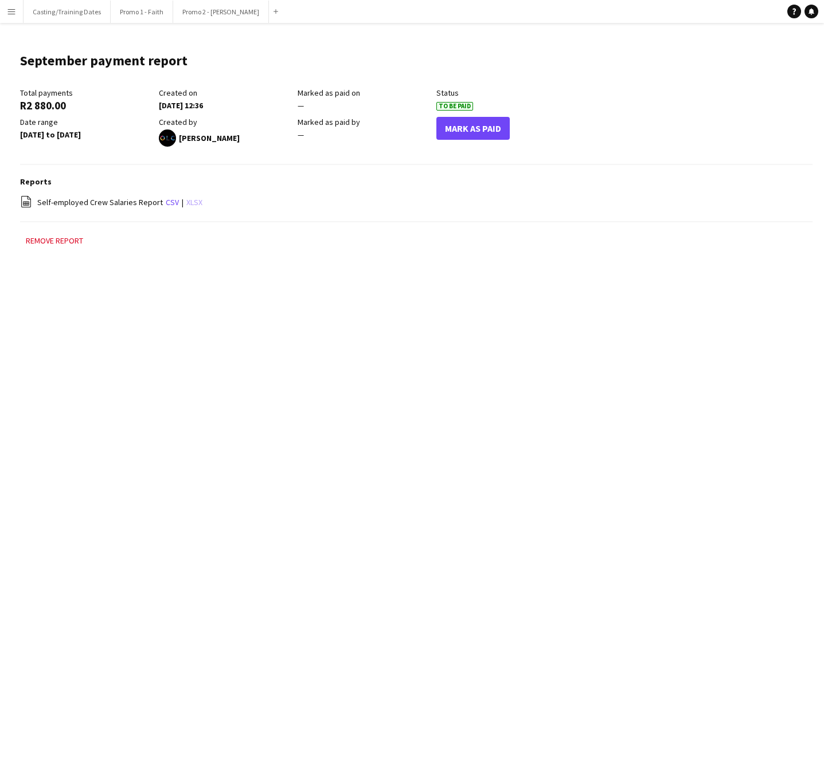
click at [193, 203] on link "xlsx" at bounding box center [194, 202] width 16 height 10
click at [209, 11] on button "Promo 2 - [PERSON_NAME]" at bounding box center [221, 12] width 96 height 22
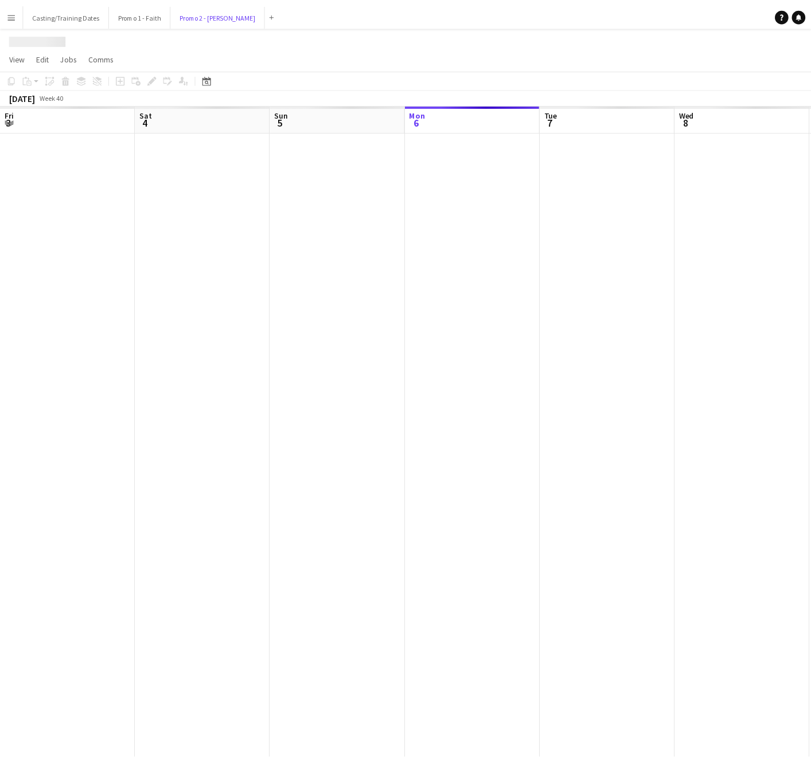
scroll to position [0, 274]
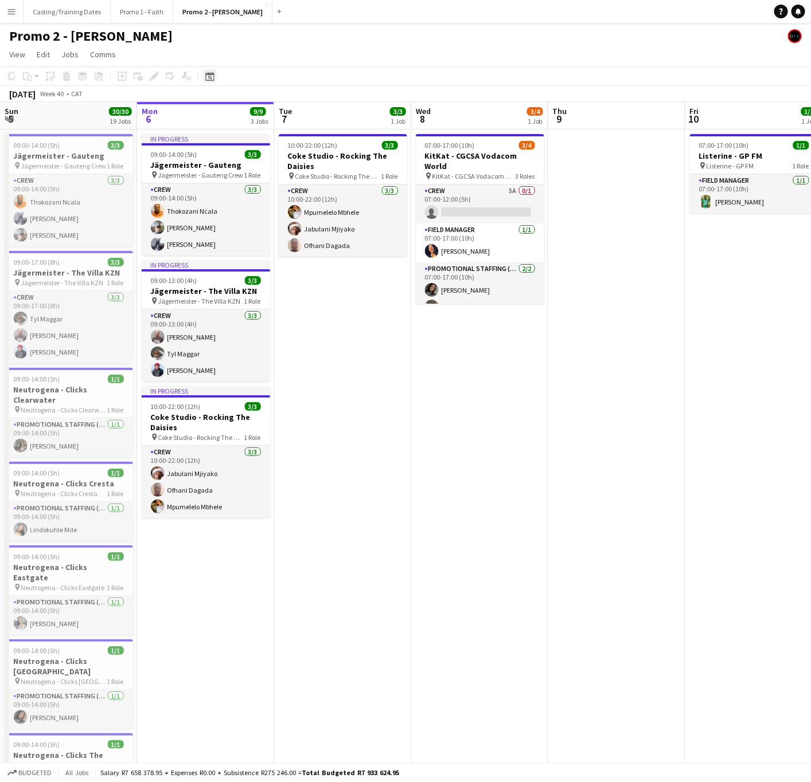
click at [205, 77] on icon "Date picker" at bounding box center [209, 76] width 9 height 9
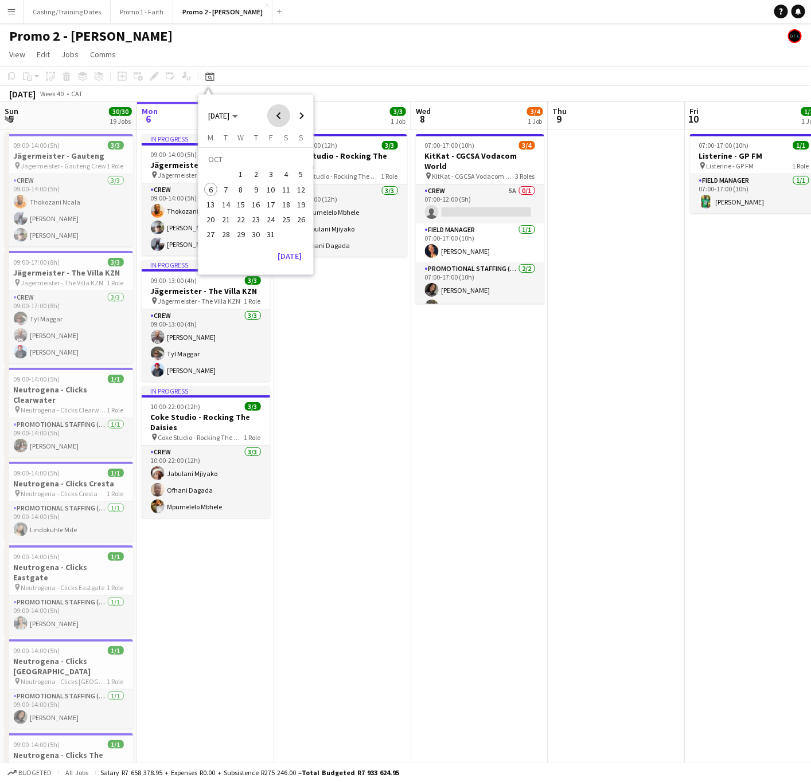
click at [277, 117] on span "Previous month" at bounding box center [278, 115] width 23 height 23
click at [270, 202] on span "19" at bounding box center [271, 205] width 14 height 14
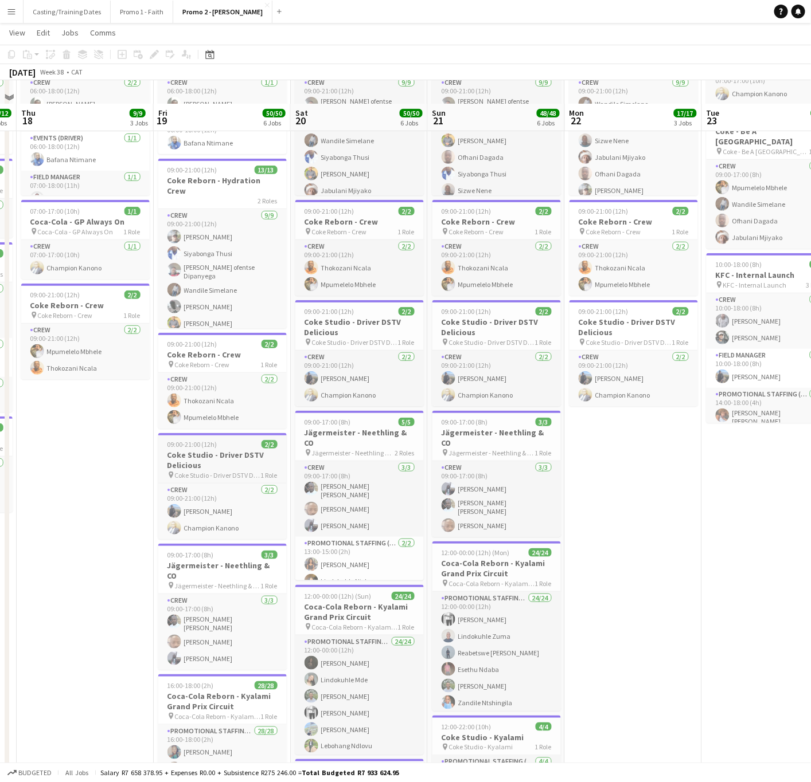
scroll to position [172, 0]
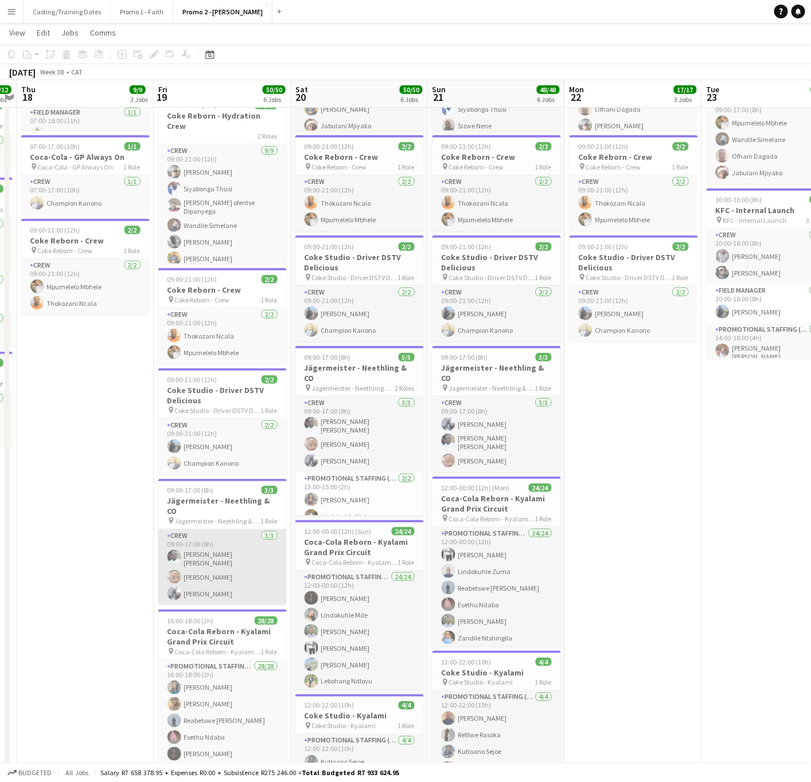
click at [203, 546] on app-card-role "Crew [DATE] 09:00-17:00 (8h) [PERSON_NAME] [PERSON_NAME]" at bounding box center [222, 568] width 128 height 76
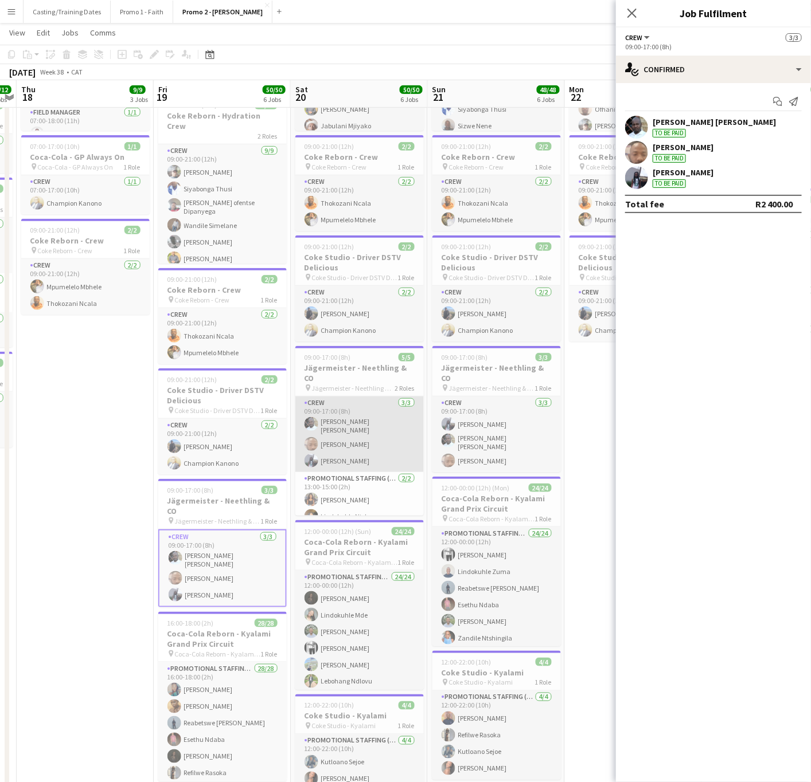
click at [355, 412] on app-card-role "Crew [DATE] 09:00-17:00 (8h) [PERSON_NAME] [PERSON_NAME]" at bounding box center [359, 435] width 128 height 76
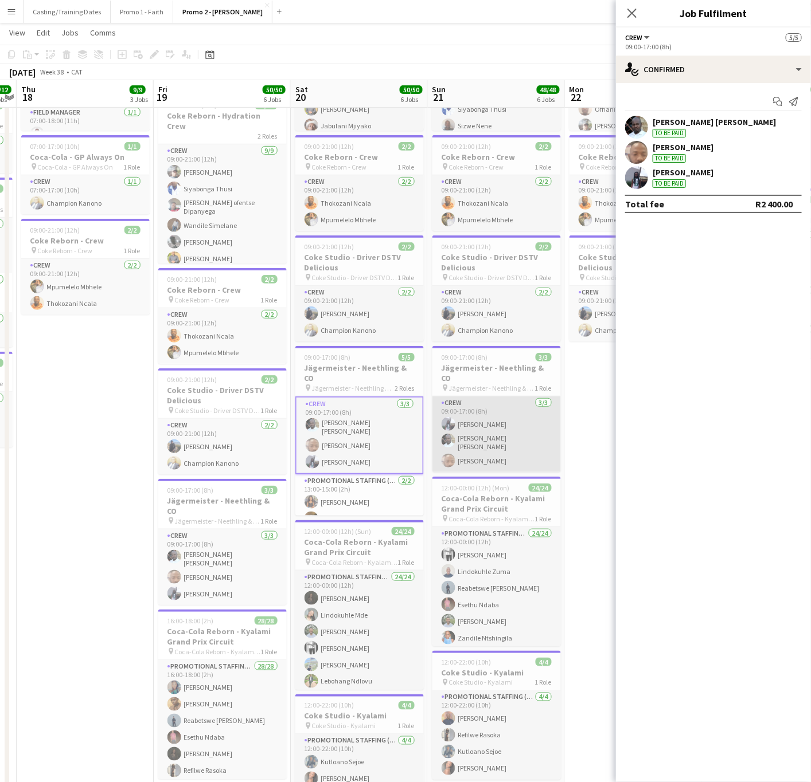
click at [479, 415] on app-card-role "Crew [DATE] 09:00-17:00 (8h) [PERSON_NAME] [PERSON_NAME]" at bounding box center [496, 435] width 128 height 76
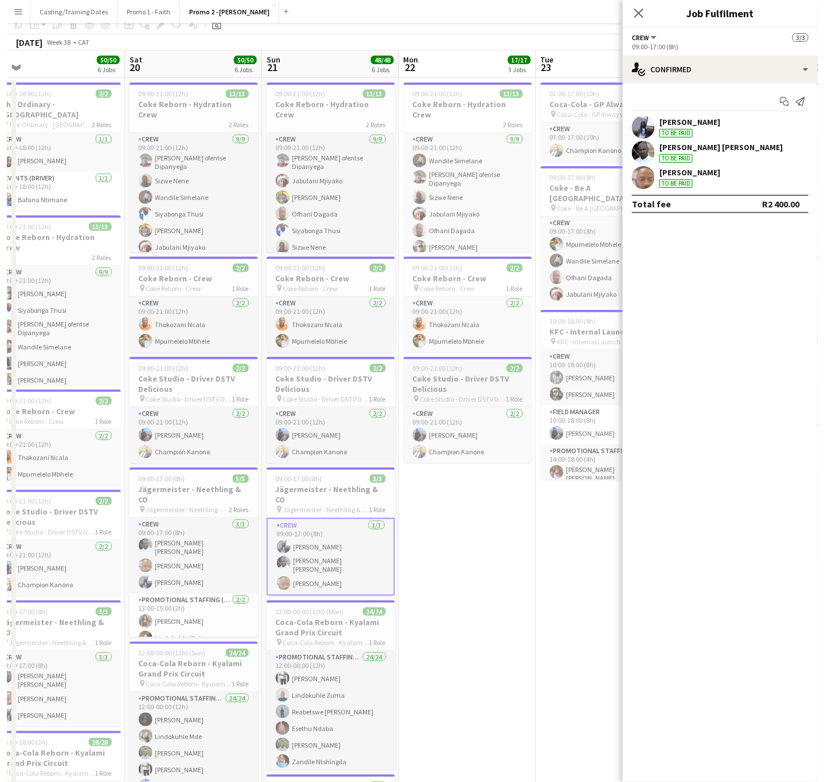
scroll to position [0, 0]
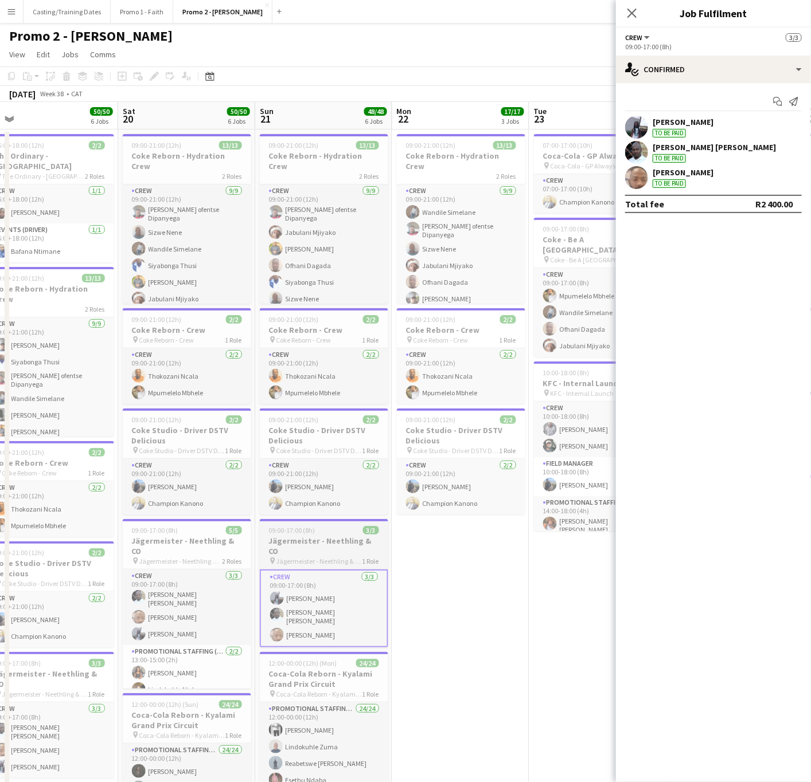
click at [300, 557] on span "Jägermeister - Neethling & CO" at bounding box center [319, 561] width 86 height 9
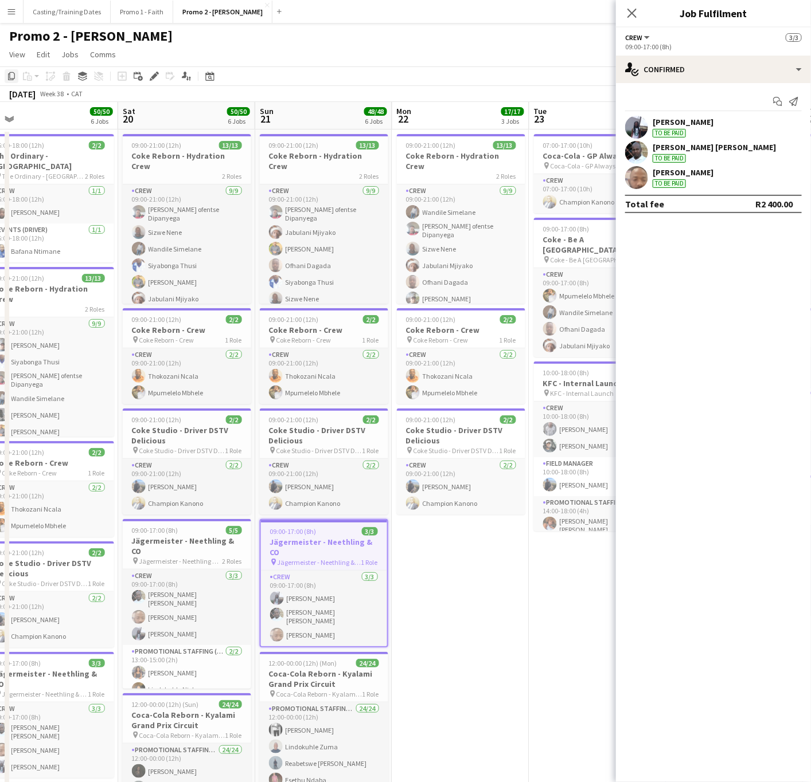
click at [7, 76] on icon "Copy" at bounding box center [11, 76] width 9 height 9
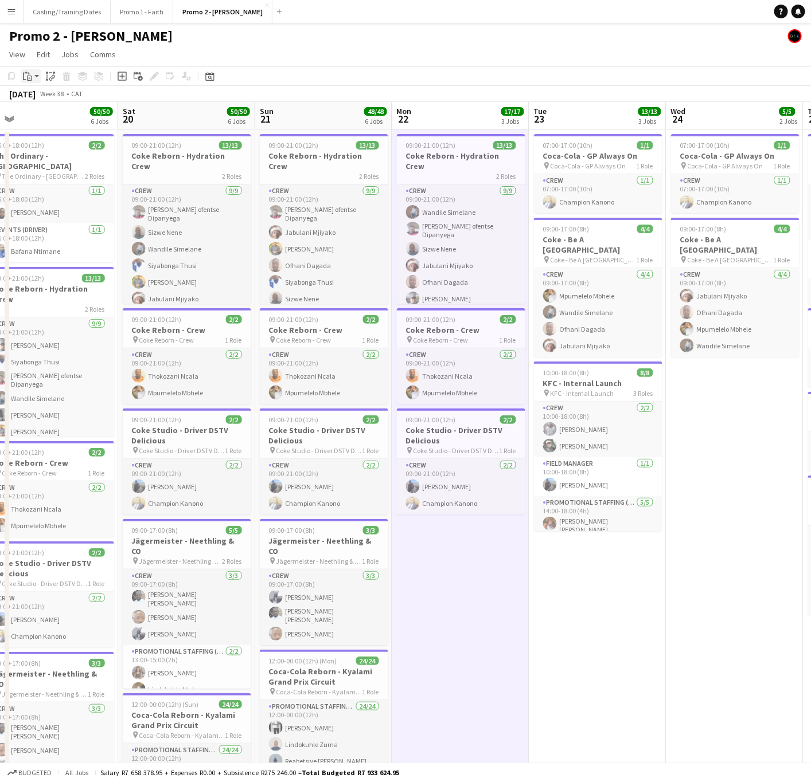
click at [35, 75] on app-action-btn "Paste" at bounding box center [31, 76] width 21 height 14
click at [50, 119] on link "Paste with crew Ctrl+Shift+V" at bounding box center [84, 117] width 108 height 10
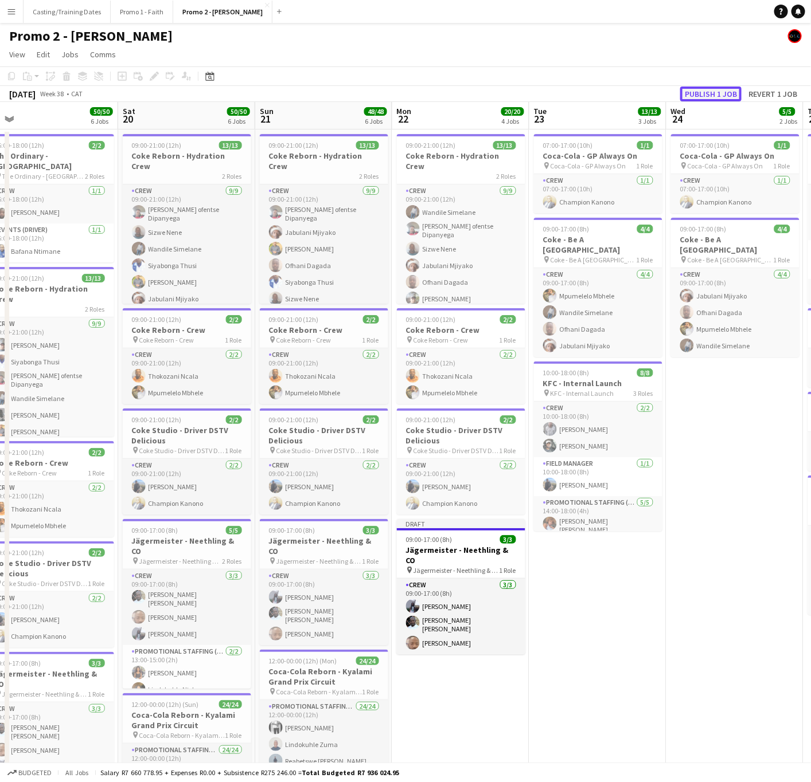
click at [707, 92] on button "Publish 1 job" at bounding box center [710, 94] width 61 height 15
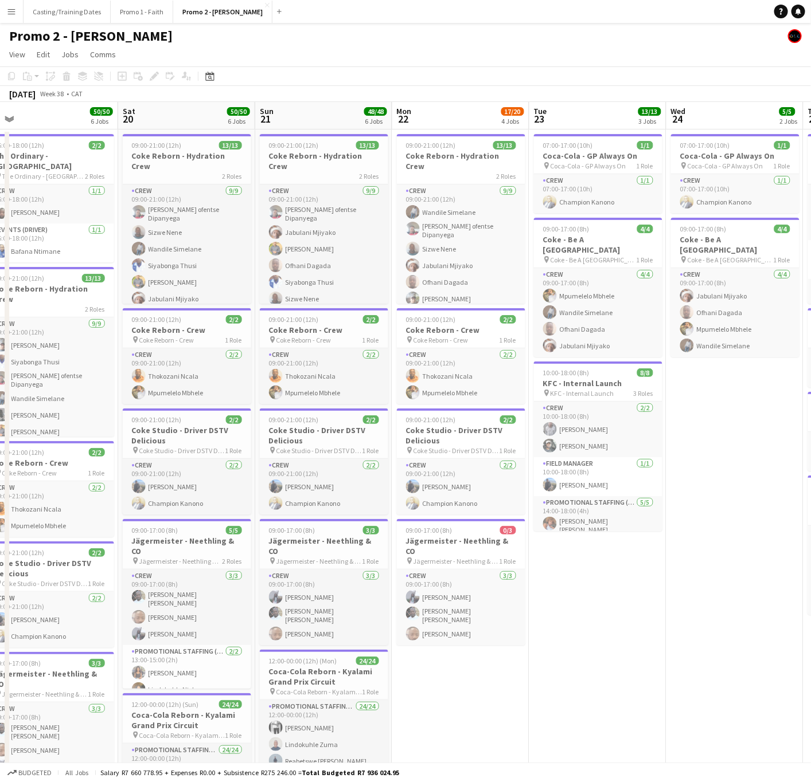
click at [13, 10] on app-icon "Menu" at bounding box center [11, 11] width 9 height 9
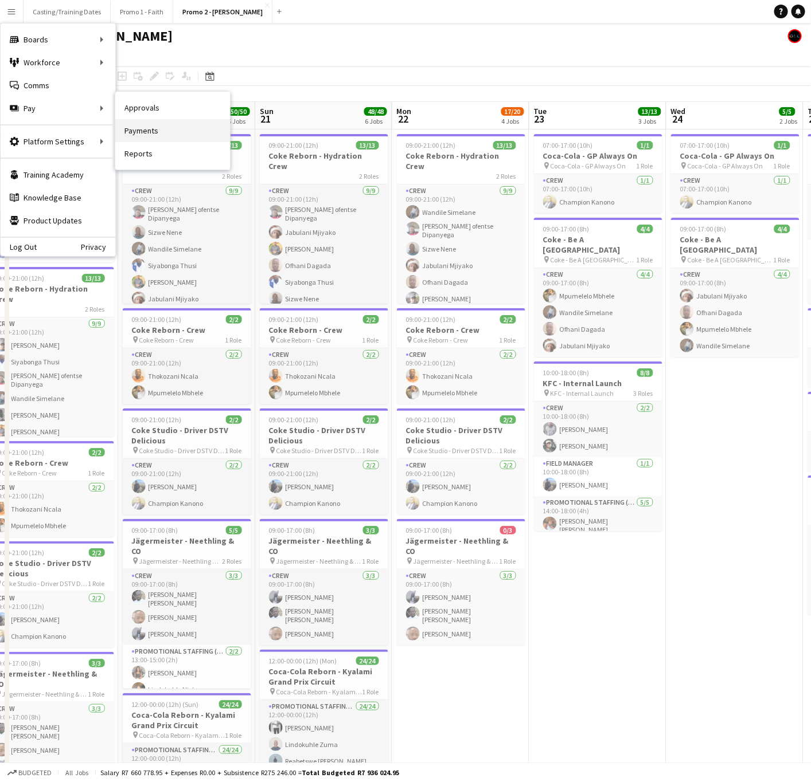
click at [179, 130] on link "Payments" at bounding box center [172, 130] width 115 height 23
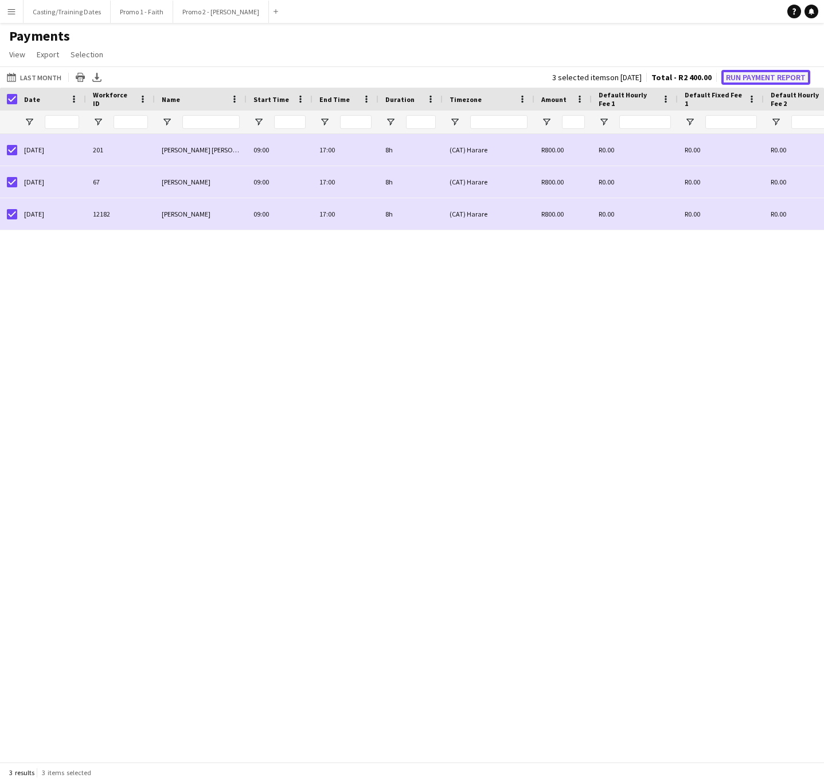
click at [742, 79] on button "Run Payment Report" at bounding box center [765, 77] width 89 height 15
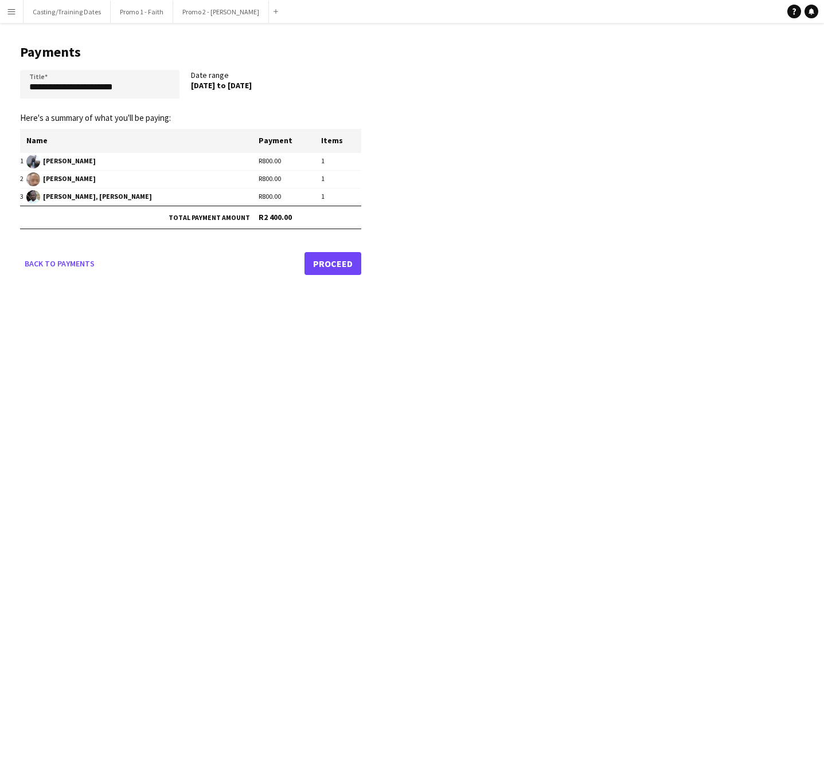
click at [331, 265] on link "Proceed" at bounding box center [332, 263] width 57 height 23
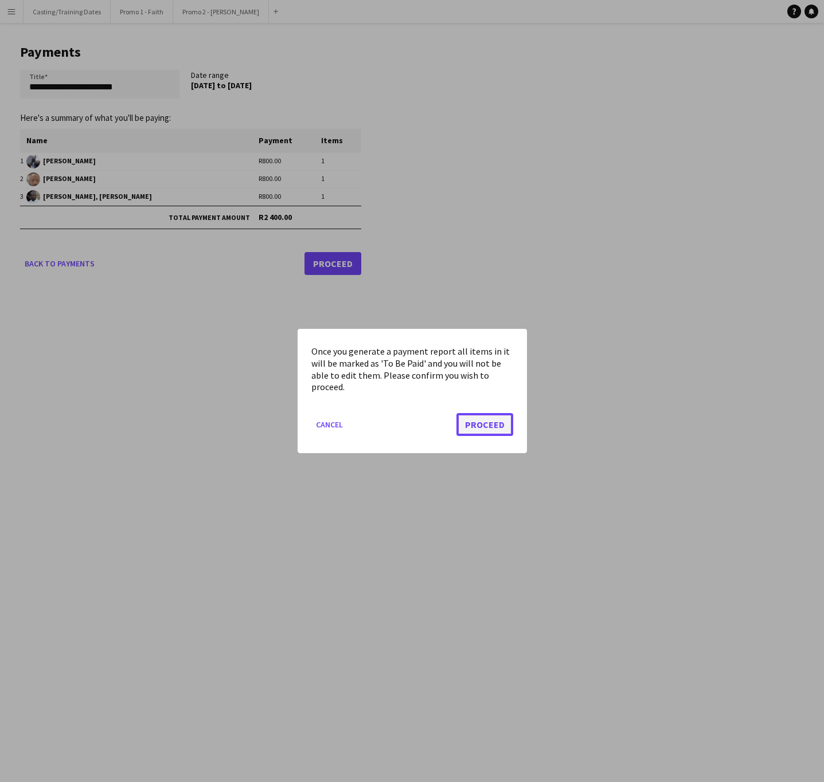
click at [488, 423] on button "Proceed" at bounding box center [484, 424] width 57 height 23
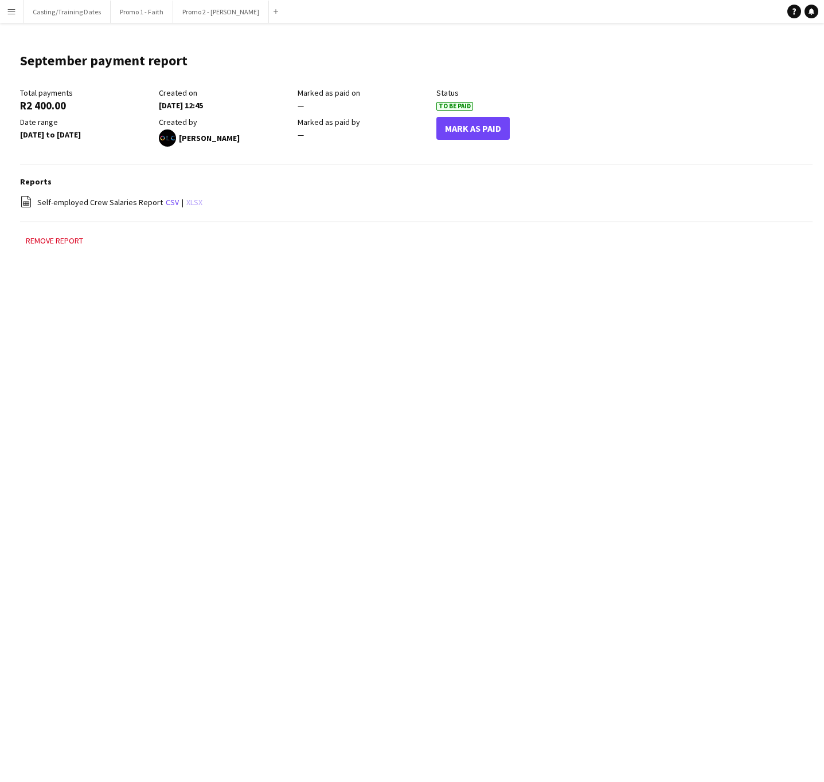
click at [186, 201] on link "xlsx" at bounding box center [194, 202] width 16 height 10
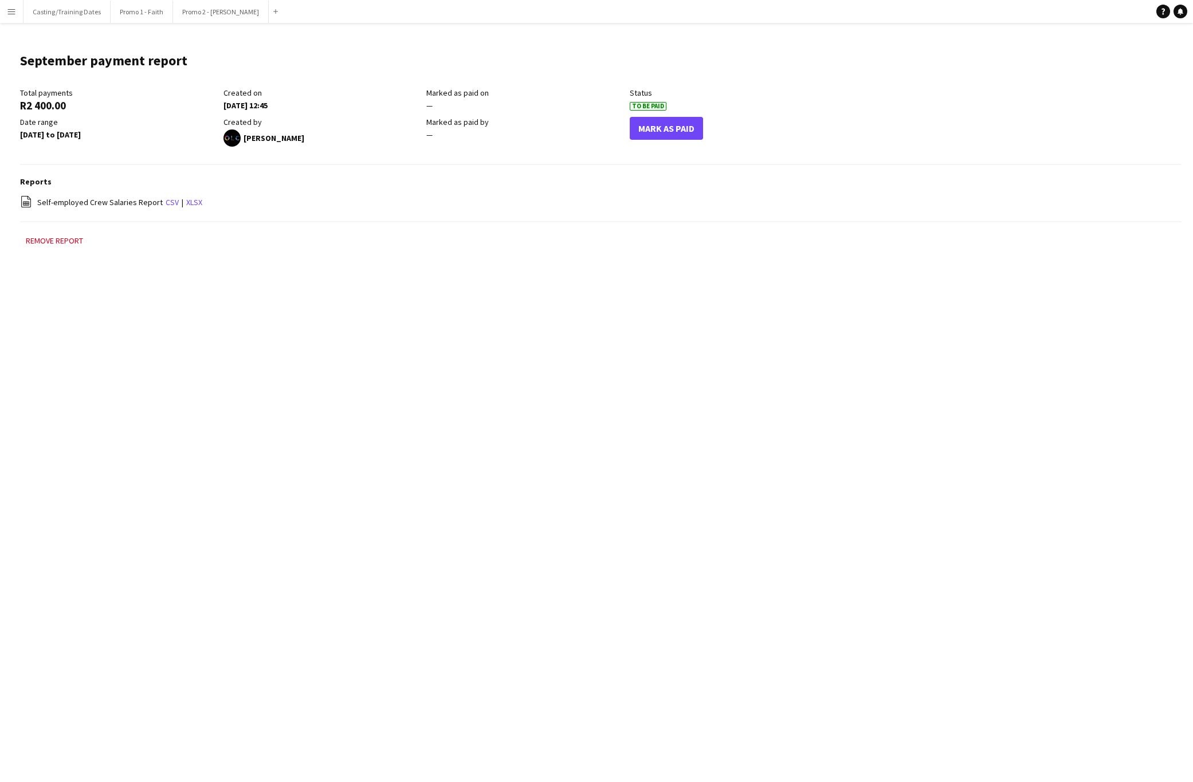
click at [13, 14] on app-icon "Menu" at bounding box center [11, 11] width 9 height 9
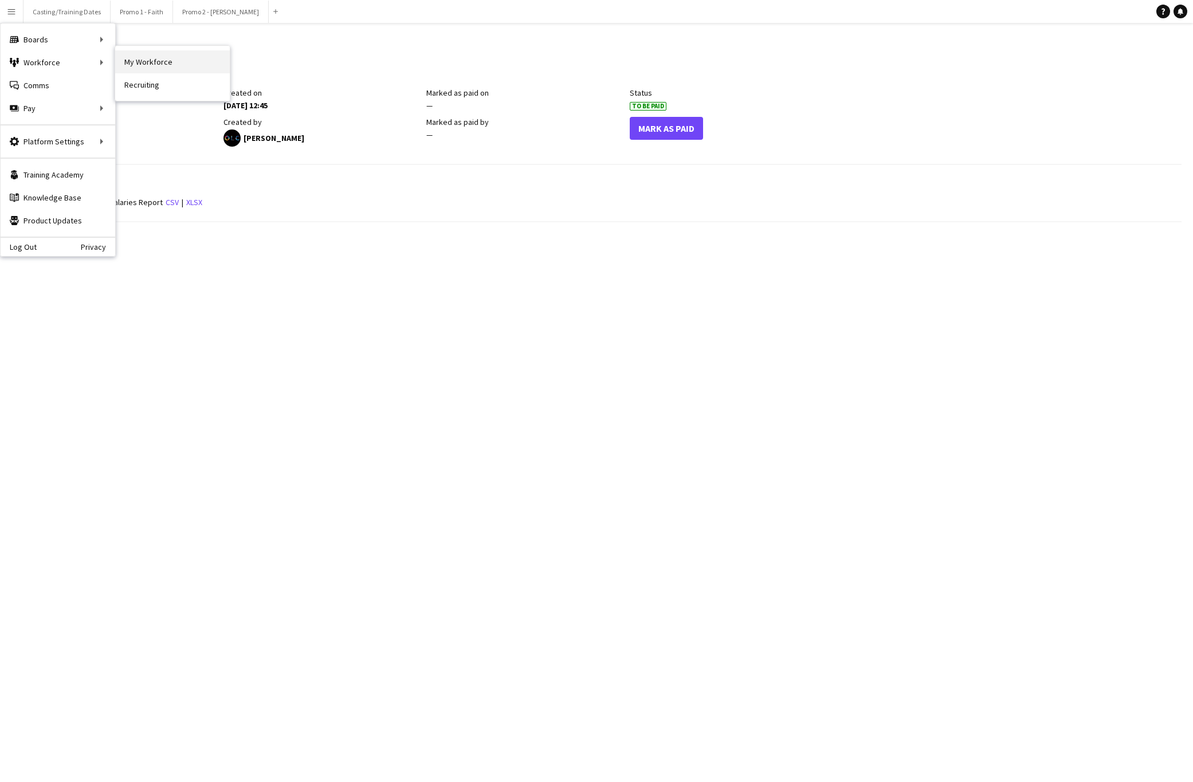
click at [138, 61] on link "My Workforce" at bounding box center [172, 61] width 115 height 23
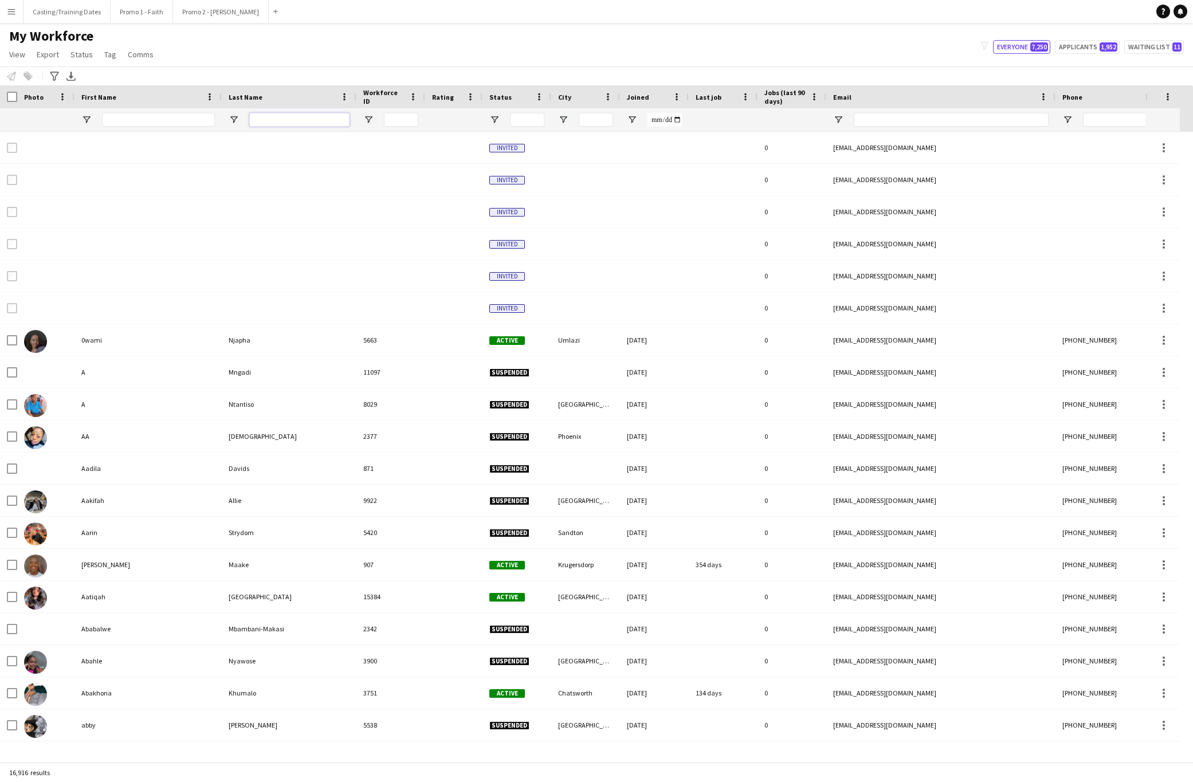
click at [302, 115] on input "Last Name Filter Input" at bounding box center [299, 120] width 100 height 14
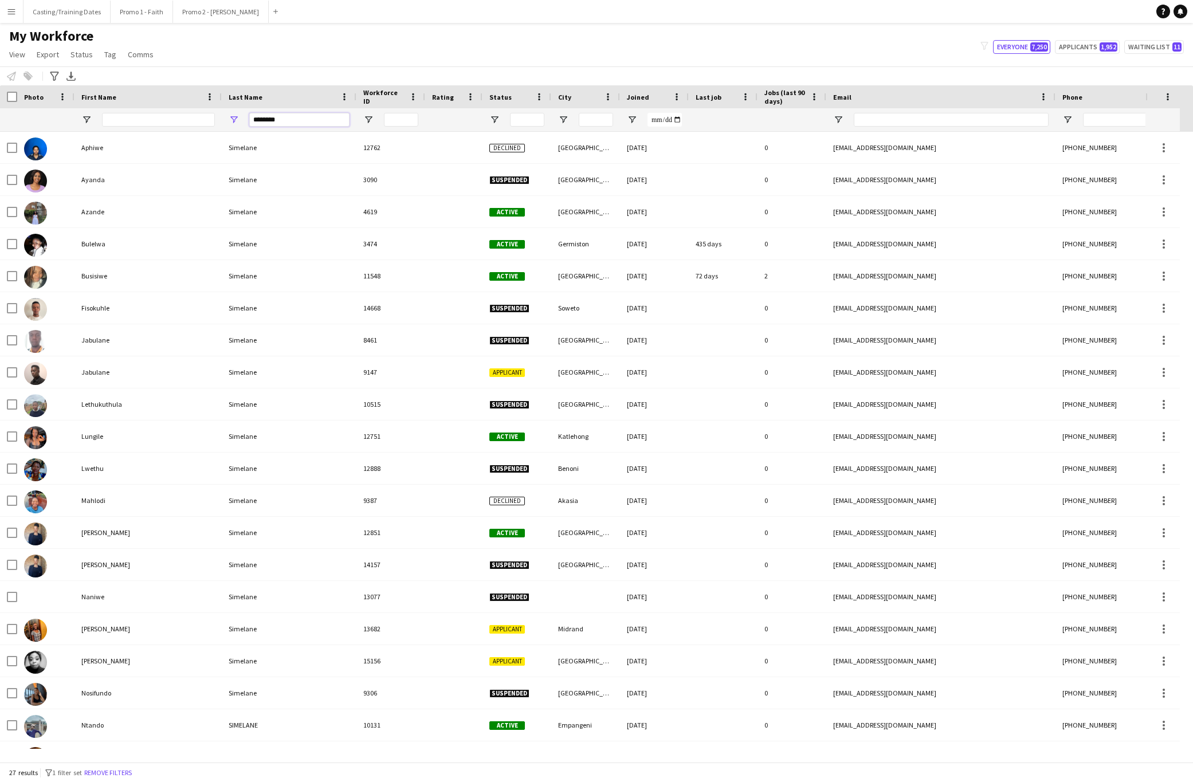
type input "********"
click at [154, 121] on input "First Name Filter Input" at bounding box center [158, 120] width 113 height 14
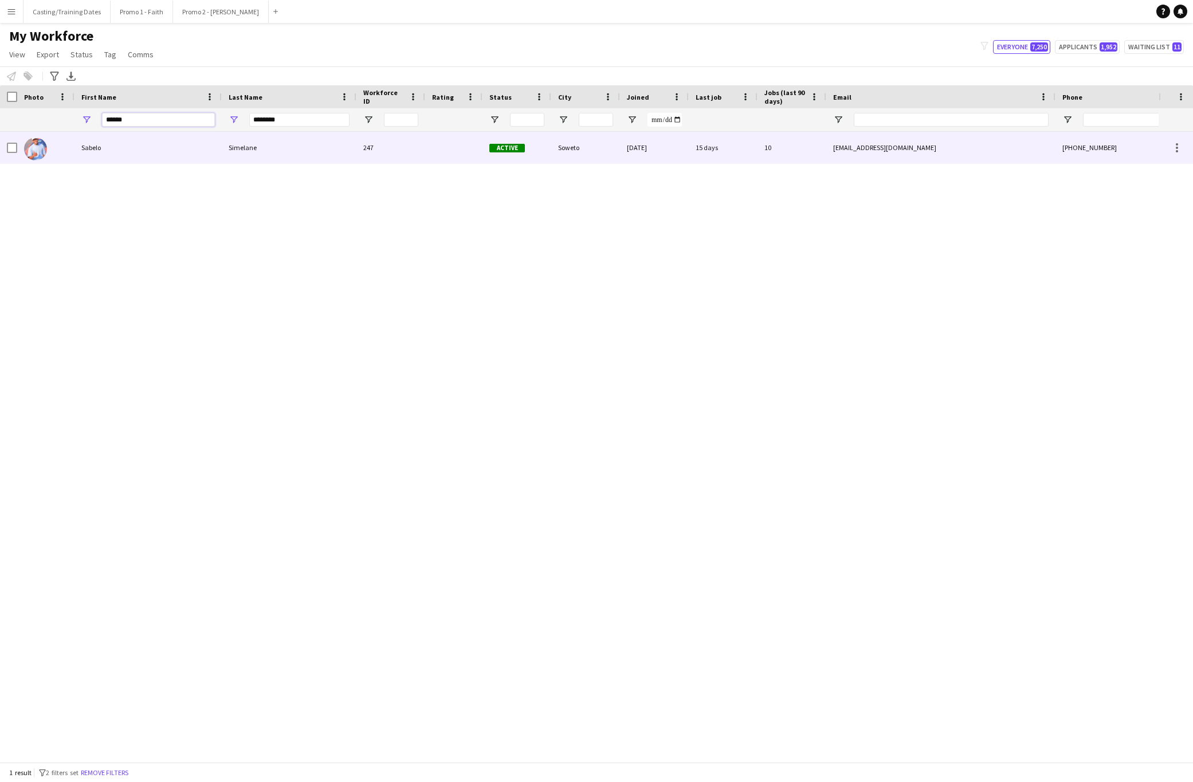
type input "******"
click at [150, 136] on div "Sabelo" at bounding box center [148, 148] width 147 height 32
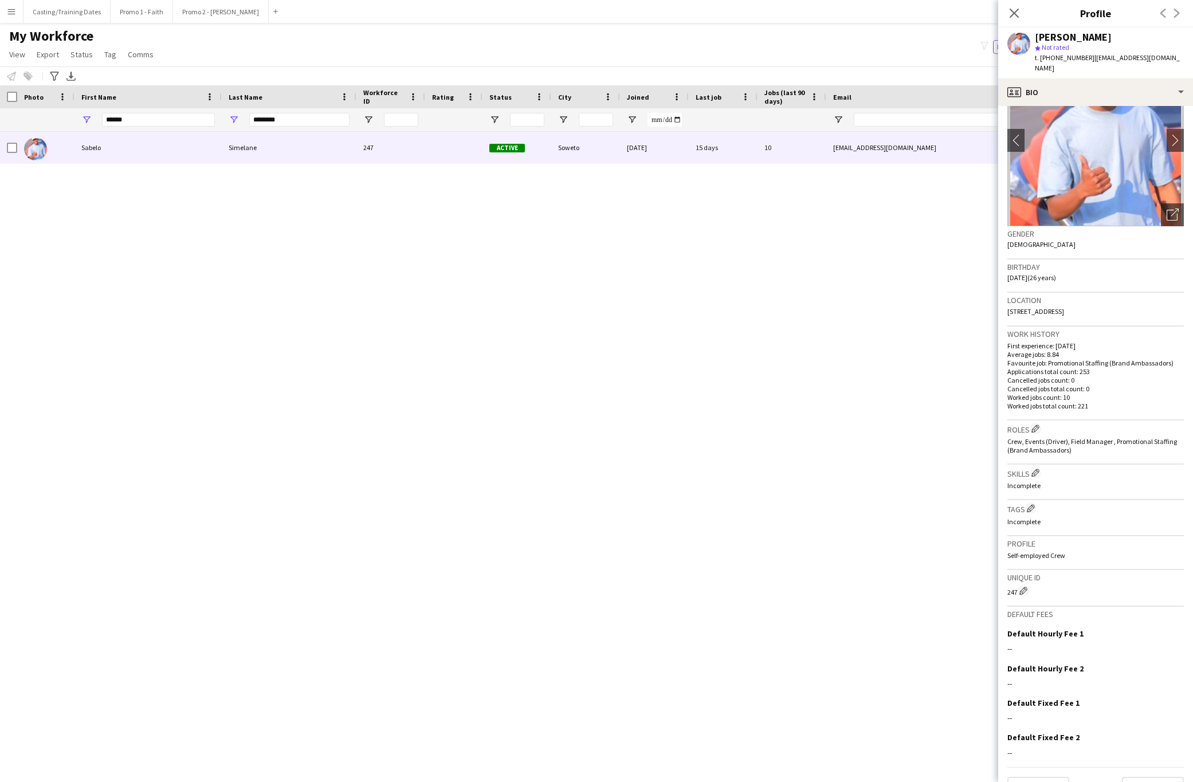
scroll to position [75, 0]
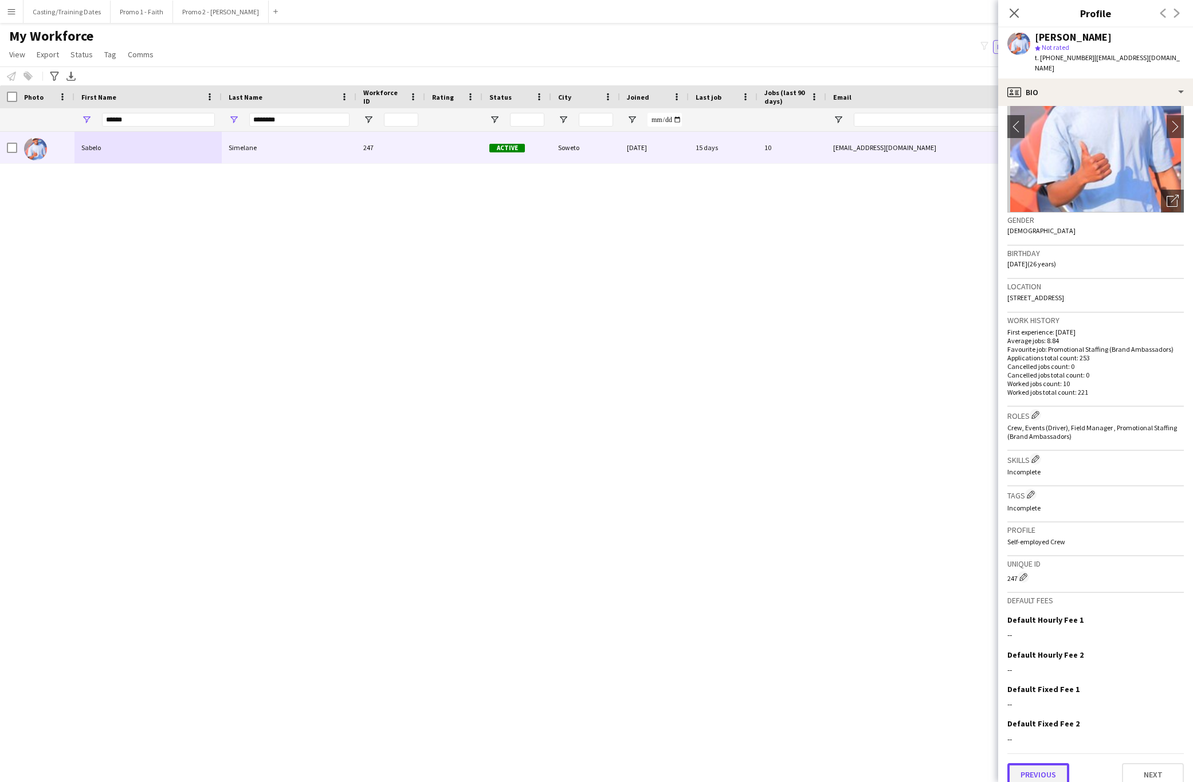
click at [1061, 767] on button "Previous" at bounding box center [1039, 775] width 62 height 23
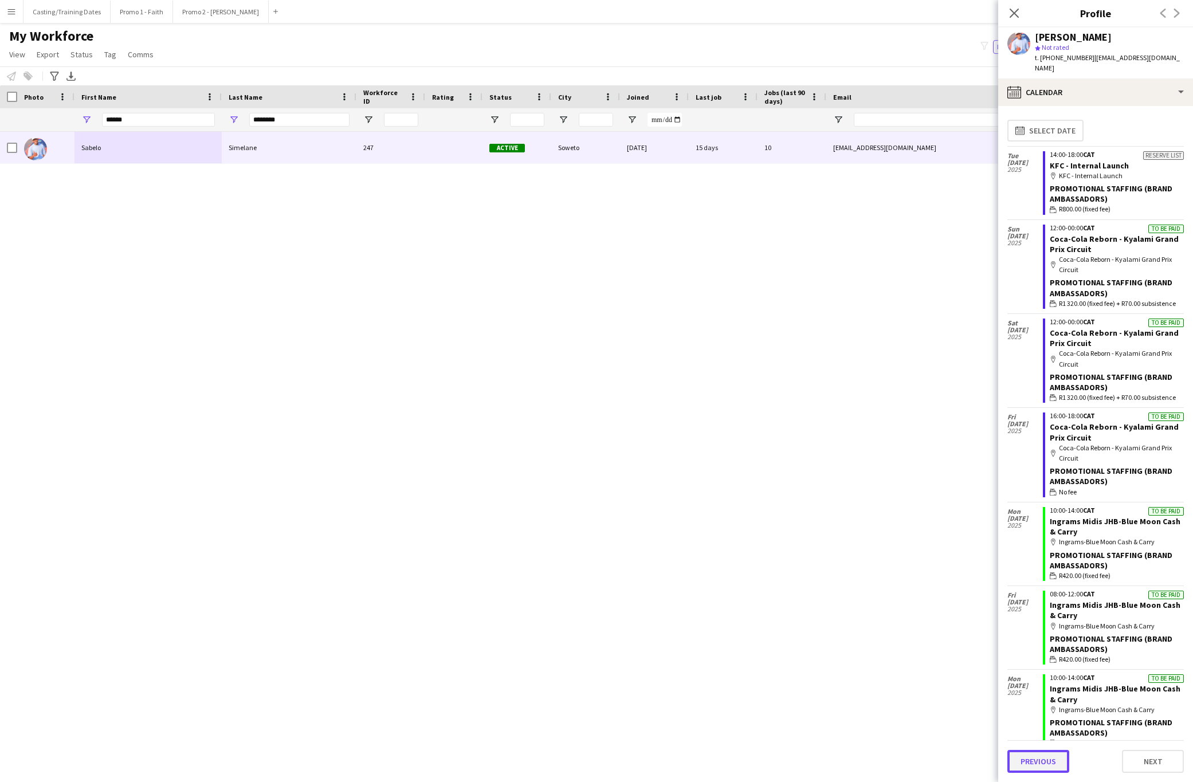
click at [1056, 759] on button "Previous" at bounding box center [1039, 761] width 62 height 23
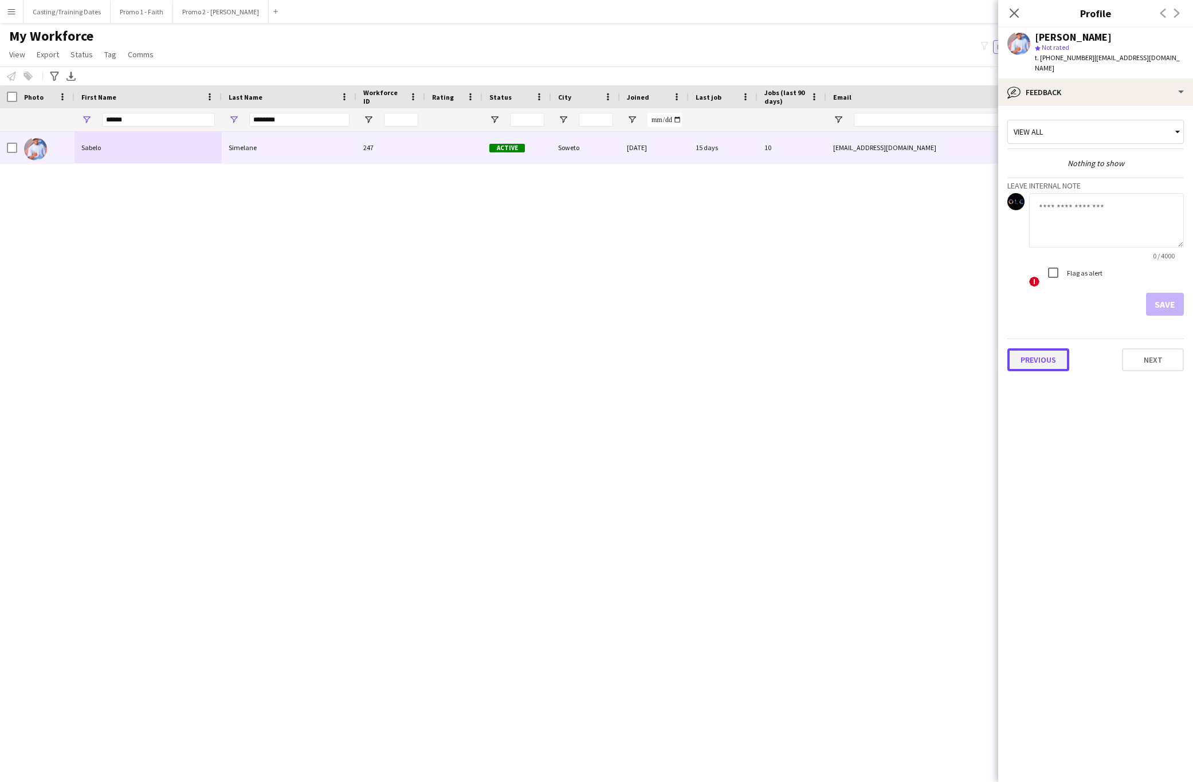
click at [1044, 349] on button "Previous" at bounding box center [1039, 360] width 62 height 23
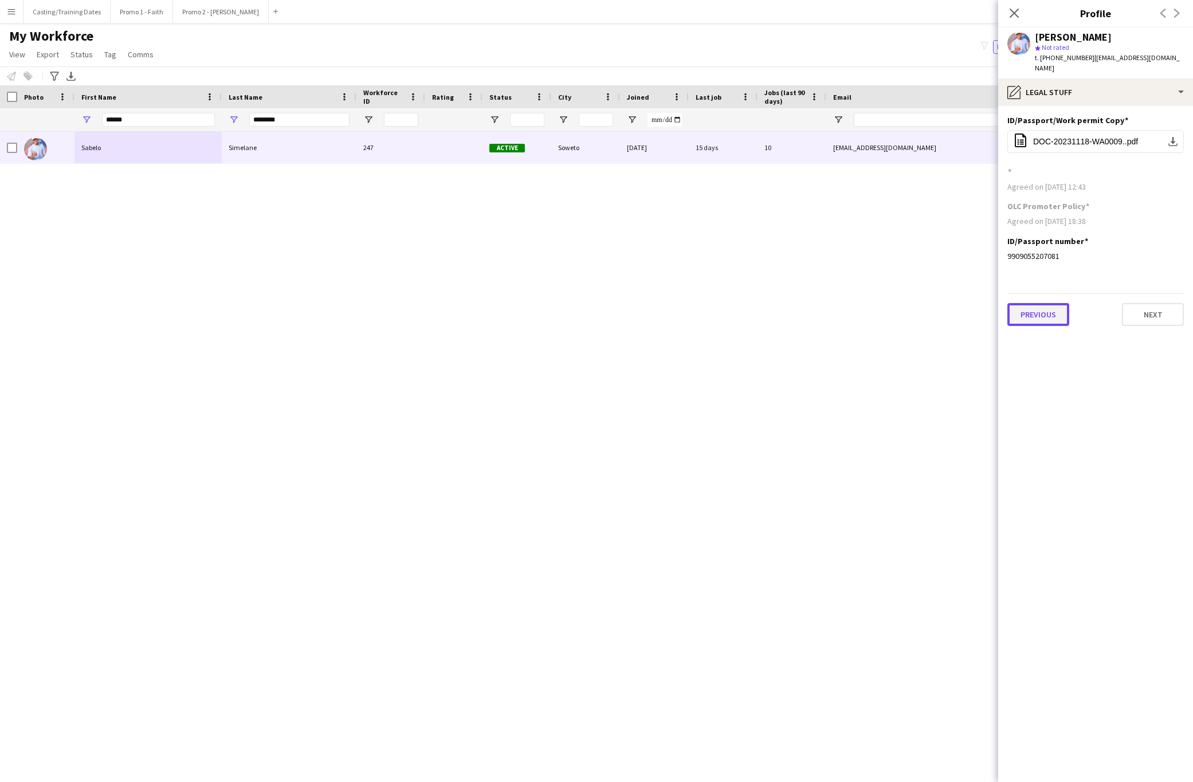
click at [1027, 306] on button "Previous" at bounding box center [1039, 314] width 62 height 23
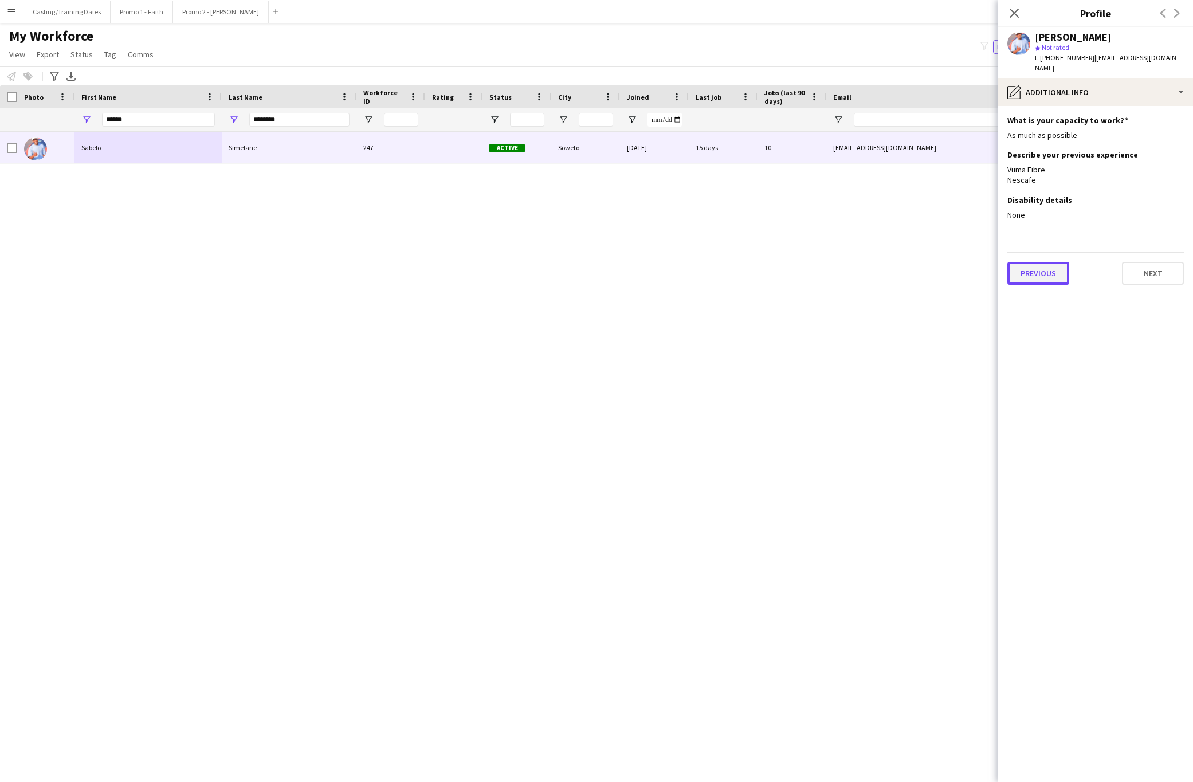
click at [1043, 265] on button "Previous" at bounding box center [1039, 273] width 62 height 23
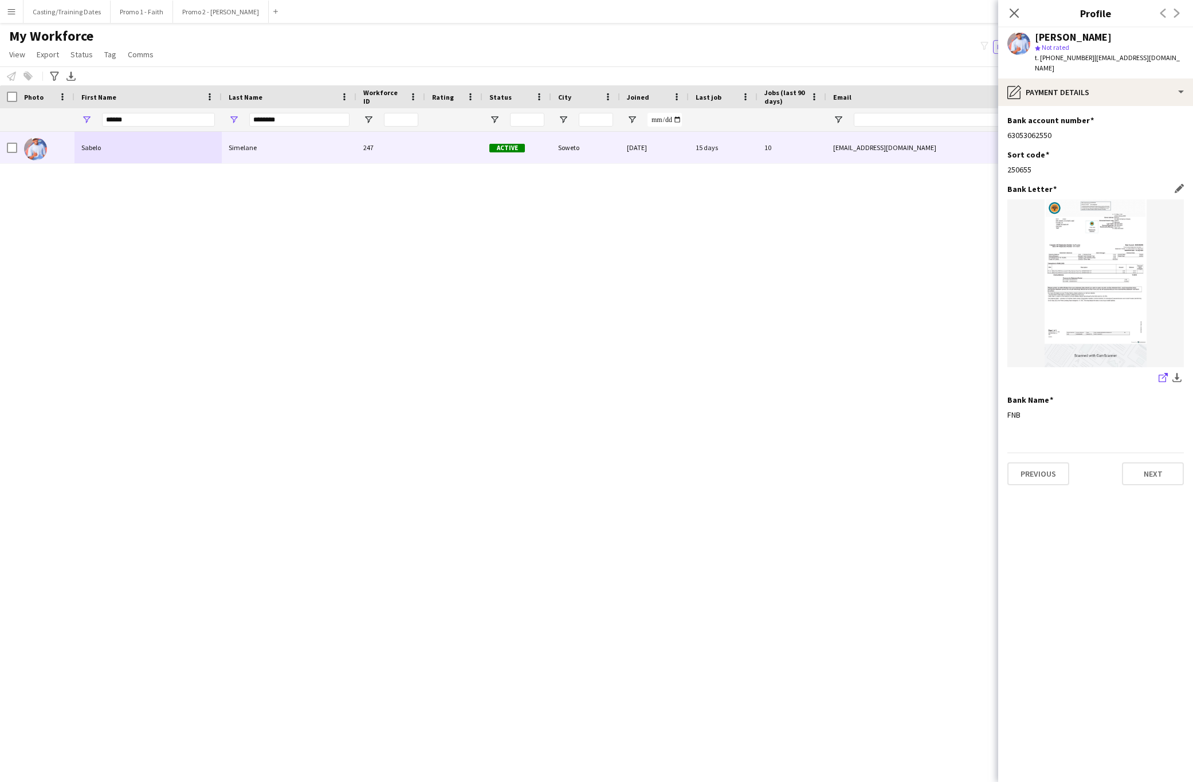
click at [1160, 373] on icon "share-external-link-1" at bounding box center [1163, 377] width 9 height 9
click at [1031, 463] on button "Previous" at bounding box center [1039, 474] width 62 height 23
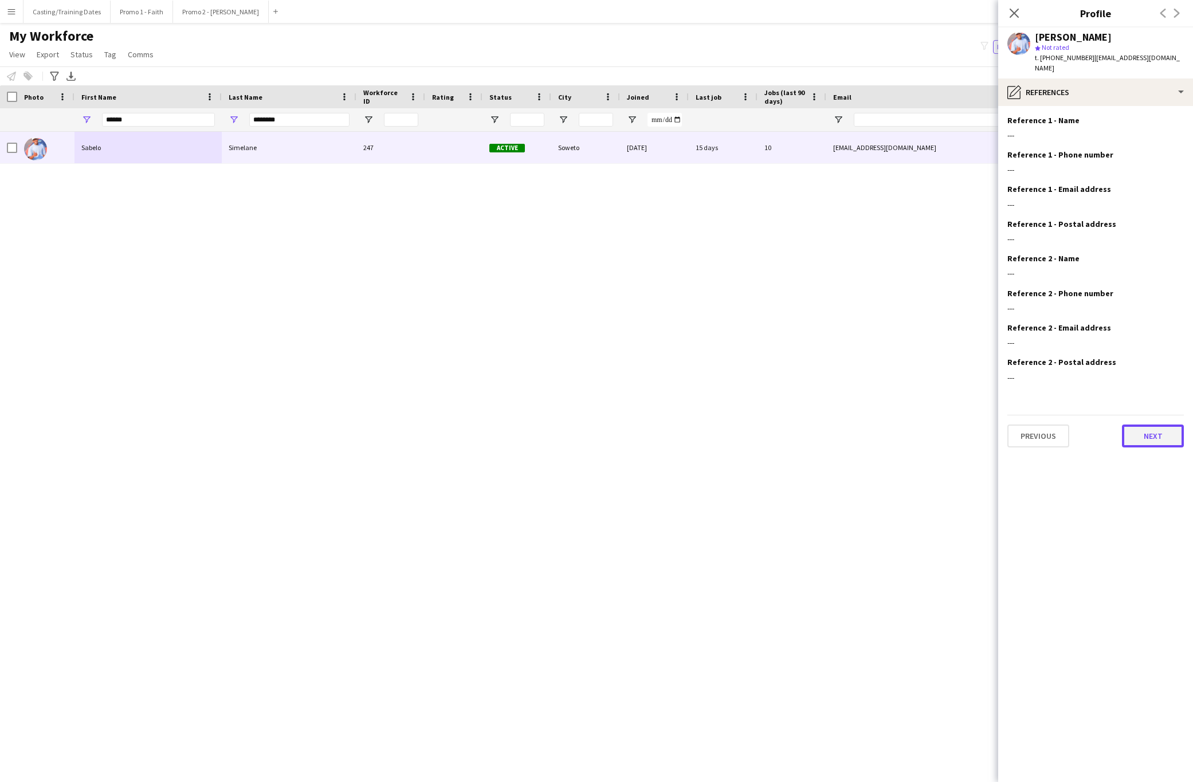
click at [1140, 435] on button "Next" at bounding box center [1153, 436] width 62 height 23
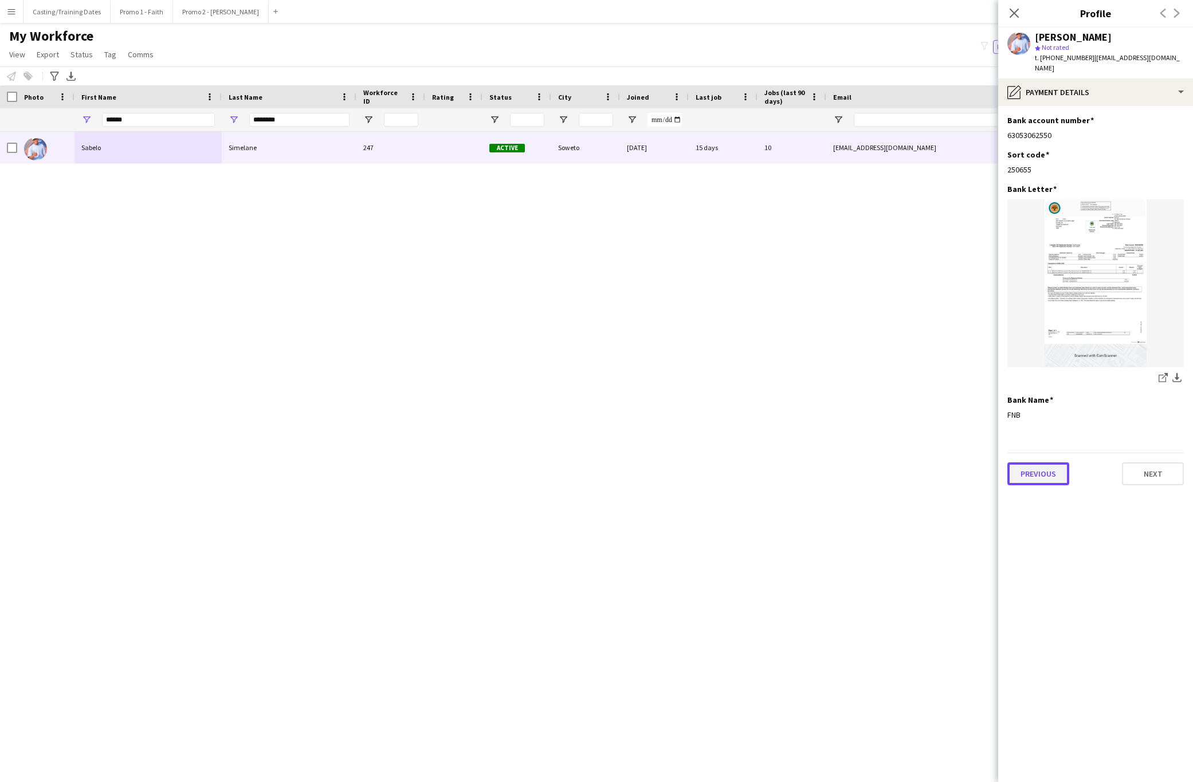
click at [1043, 468] on button "Previous" at bounding box center [1039, 474] width 62 height 23
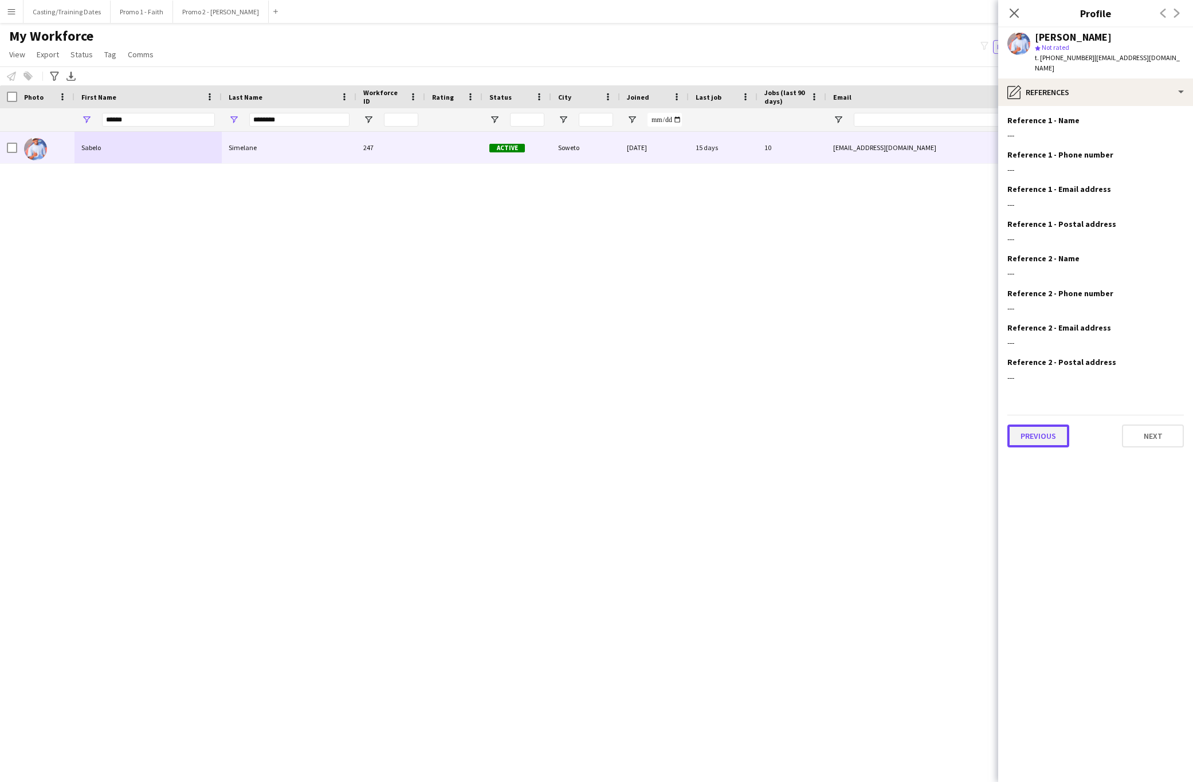
click at [1032, 427] on button "Previous" at bounding box center [1039, 436] width 62 height 23
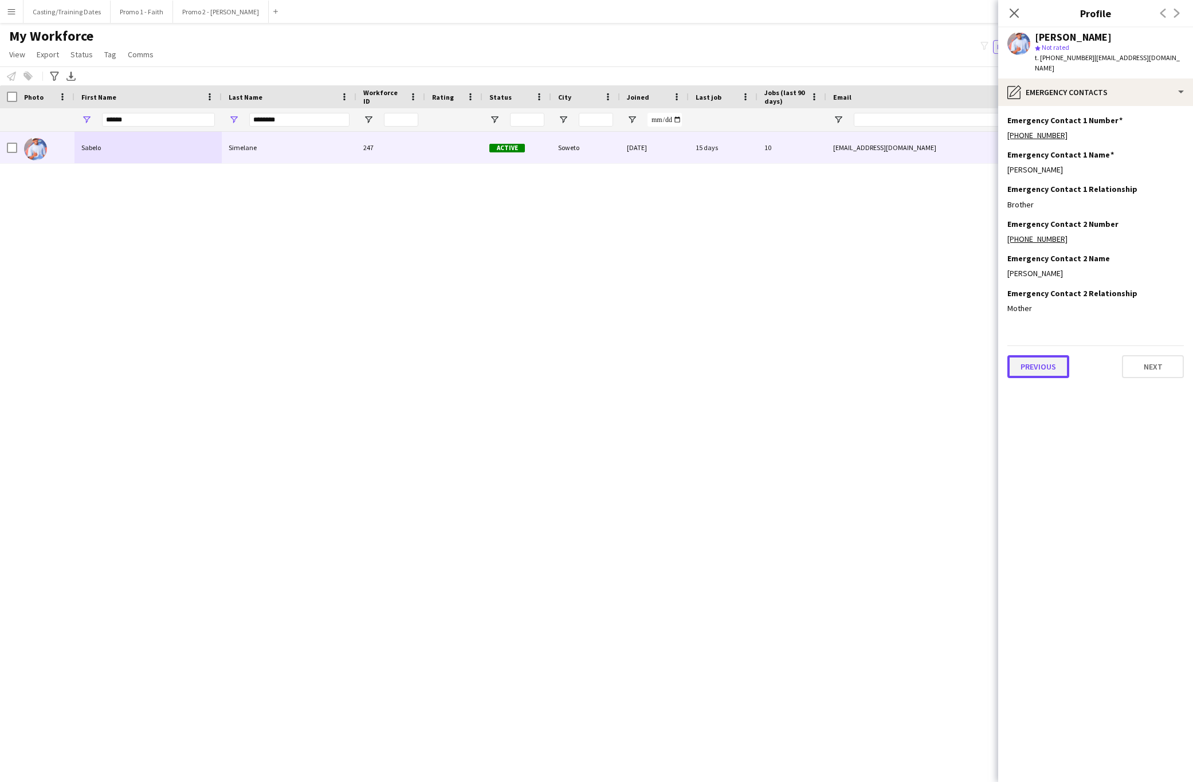
click at [1035, 361] on button "Previous" at bounding box center [1039, 366] width 62 height 23
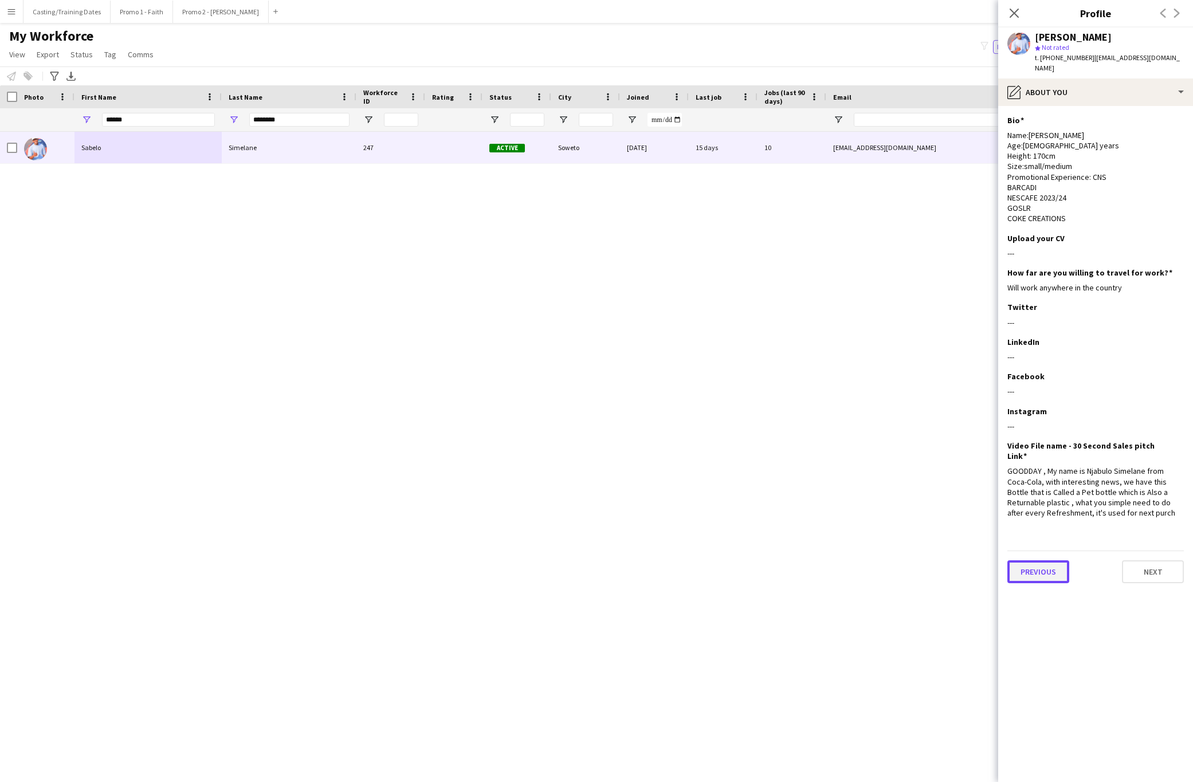
click at [1034, 561] on button "Previous" at bounding box center [1039, 572] width 62 height 23
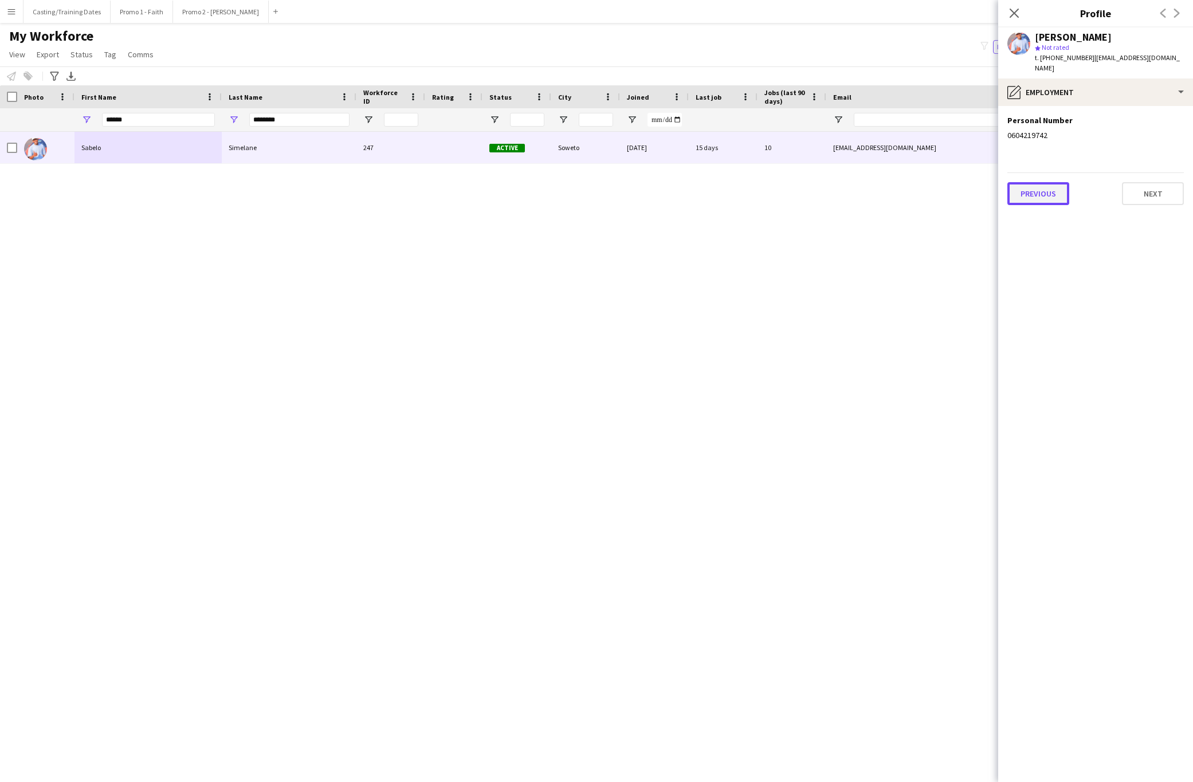
click at [1040, 187] on button "Previous" at bounding box center [1039, 193] width 62 height 23
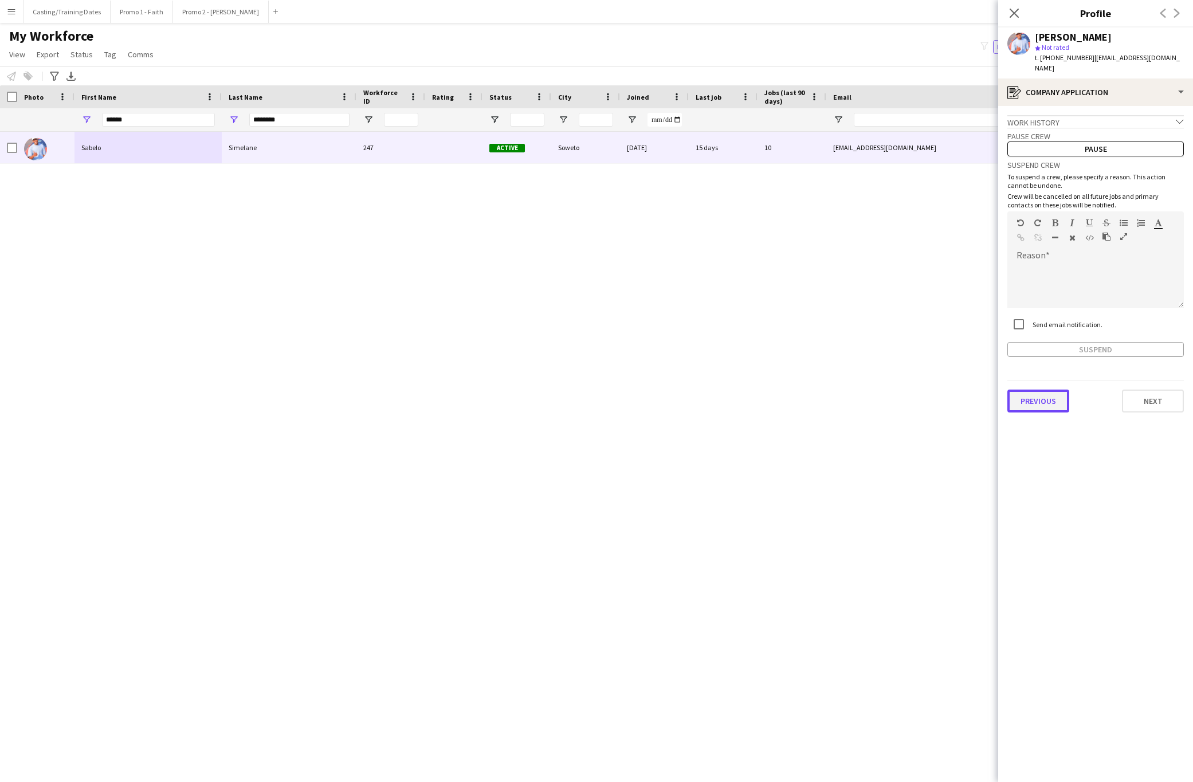
click at [1052, 393] on button "Previous" at bounding box center [1039, 401] width 62 height 23
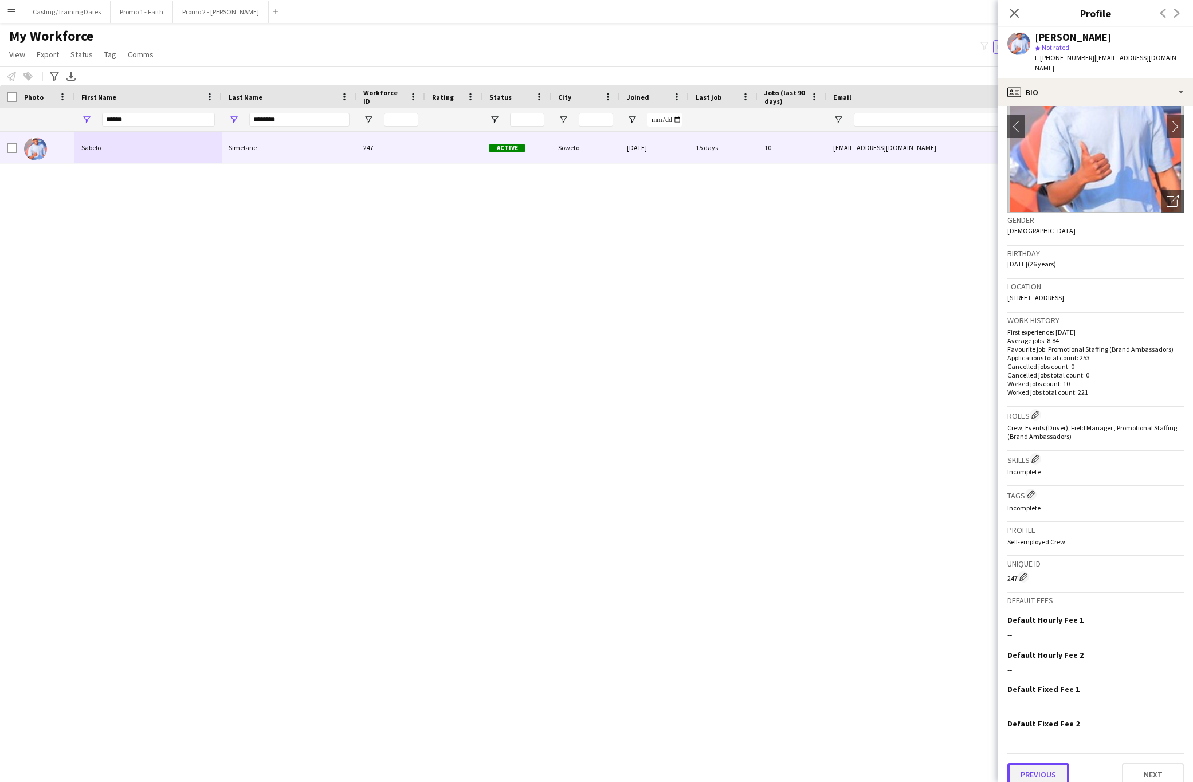
click at [1036, 766] on button "Previous" at bounding box center [1039, 775] width 62 height 23
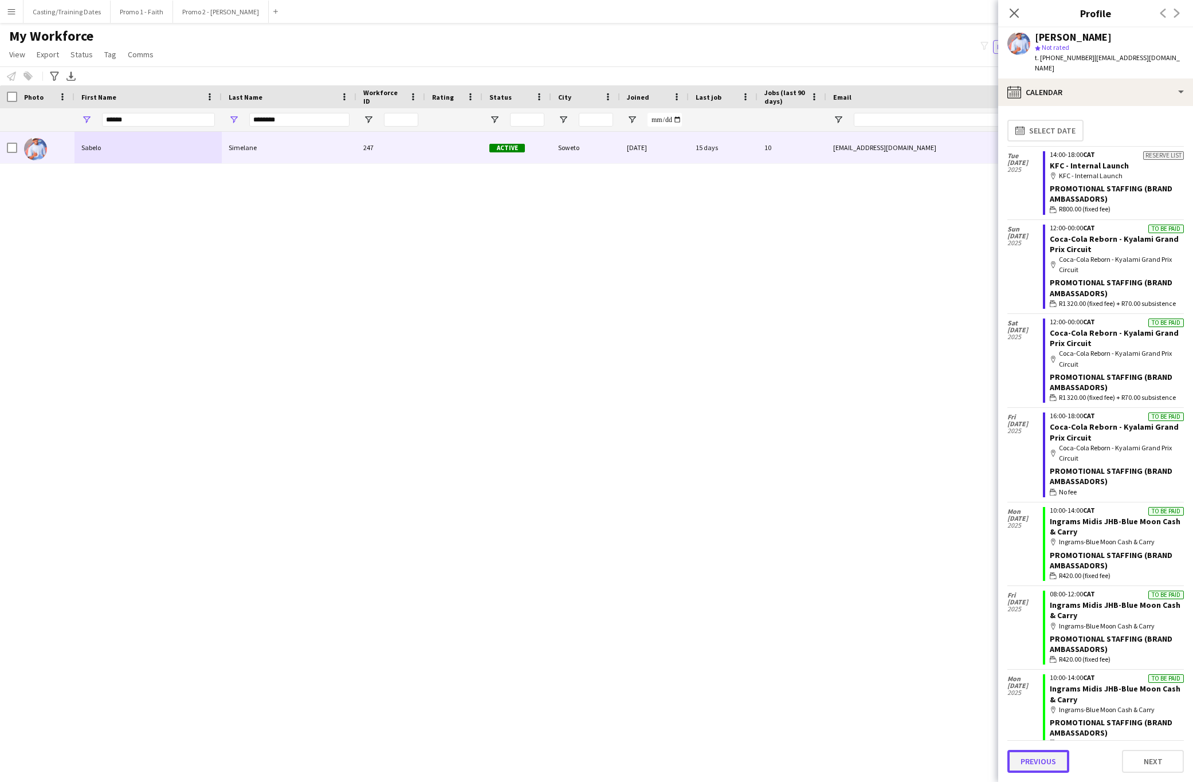
click at [1049, 756] on button "Previous" at bounding box center [1039, 761] width 62 height 23
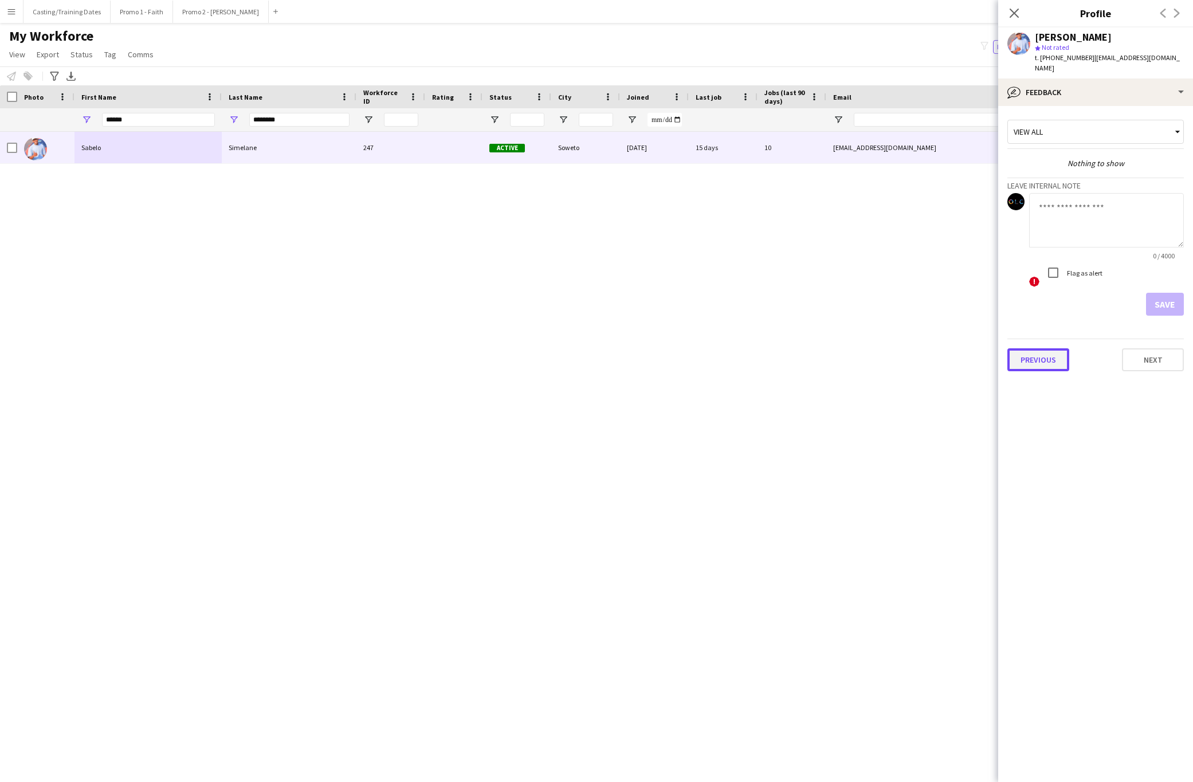
click at [1049, 349] on button "Previous" at bounding box center [1039, 360] width 62 height 23
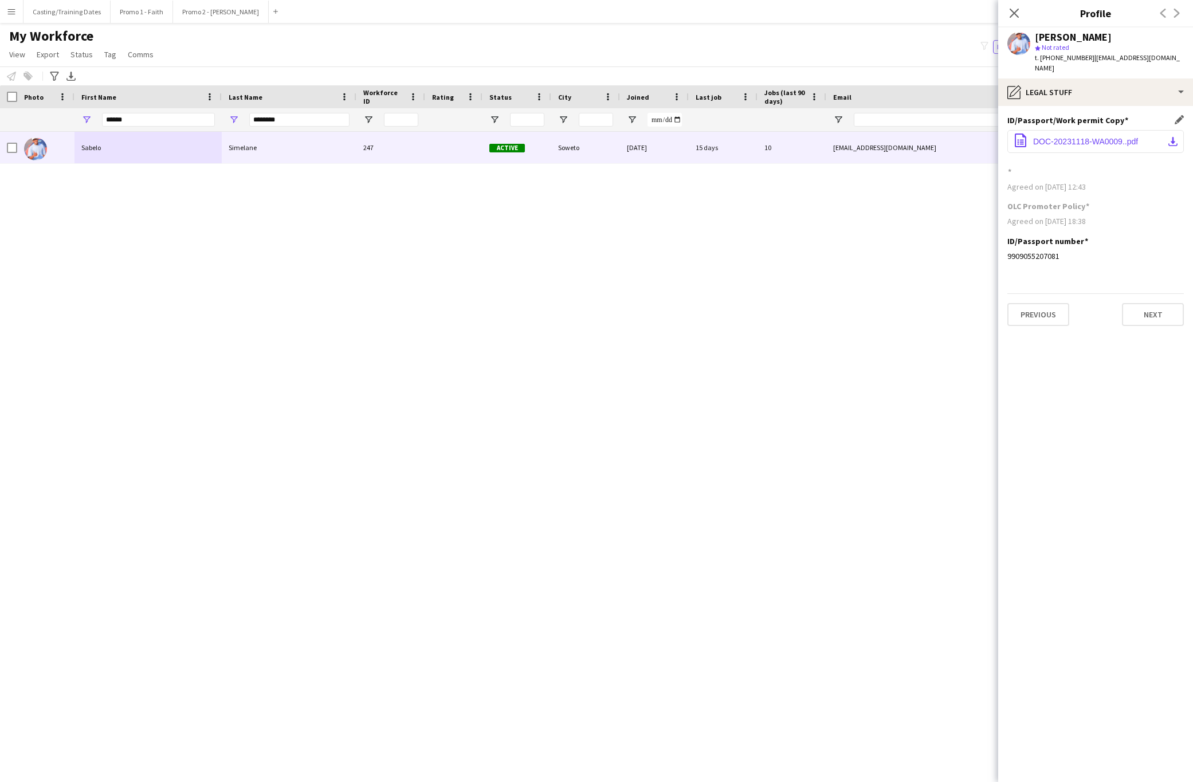
click at [1072, 137] on span "DOC-20231118-WA0009..pdf" at bounding box center [1086, 141] width 105 height 9
